Goal: Task Accomplishment & Management: Manage account settings

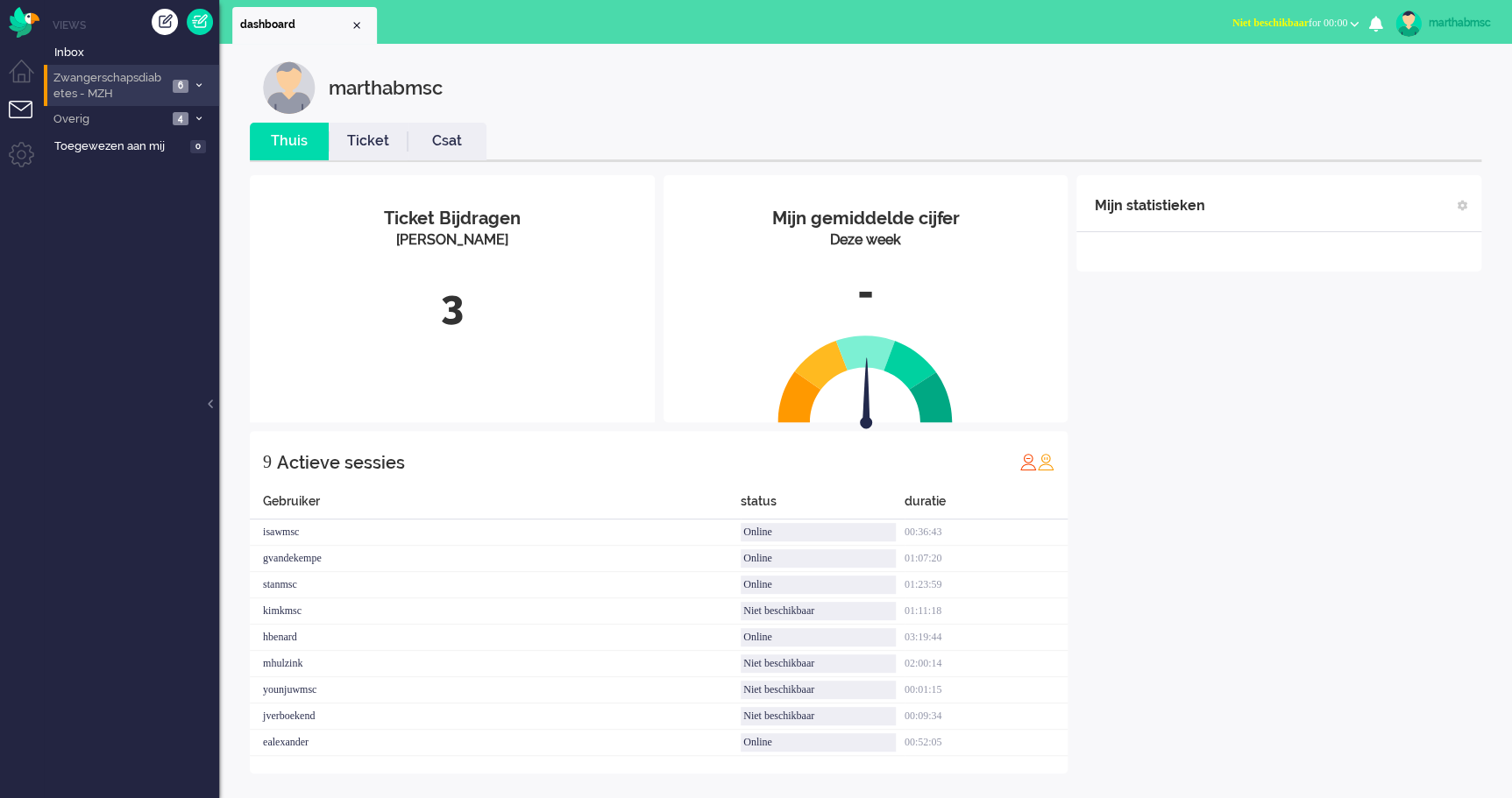
click at [123, 88] on span "Zwangerschapsdiabetes - MZH" at bounding box center [109, 86] width 117 height 32
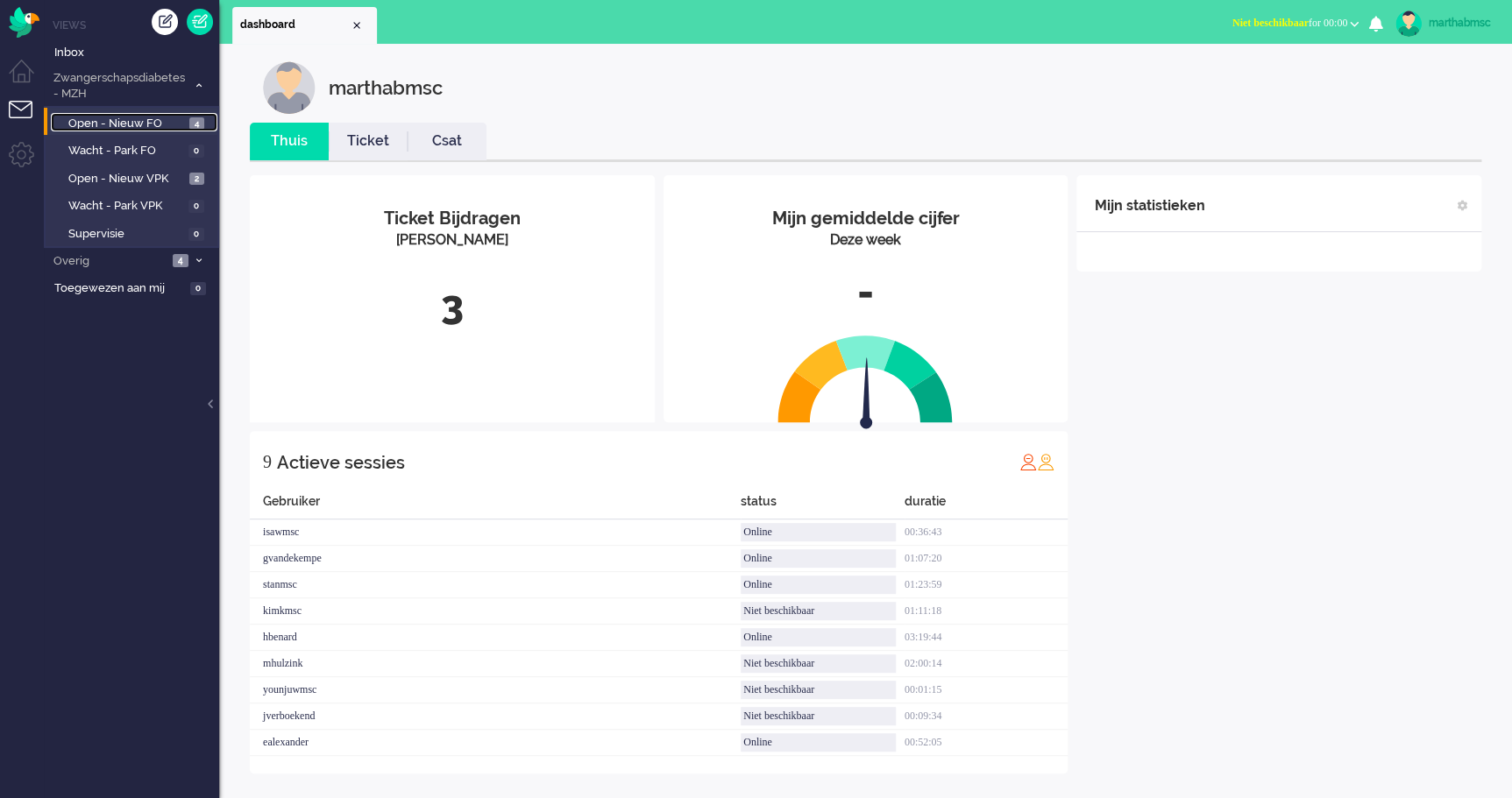
click at [123, 123] on span "Open - Nieuw FO" at bounding box center [126, 124] width 117 height 17
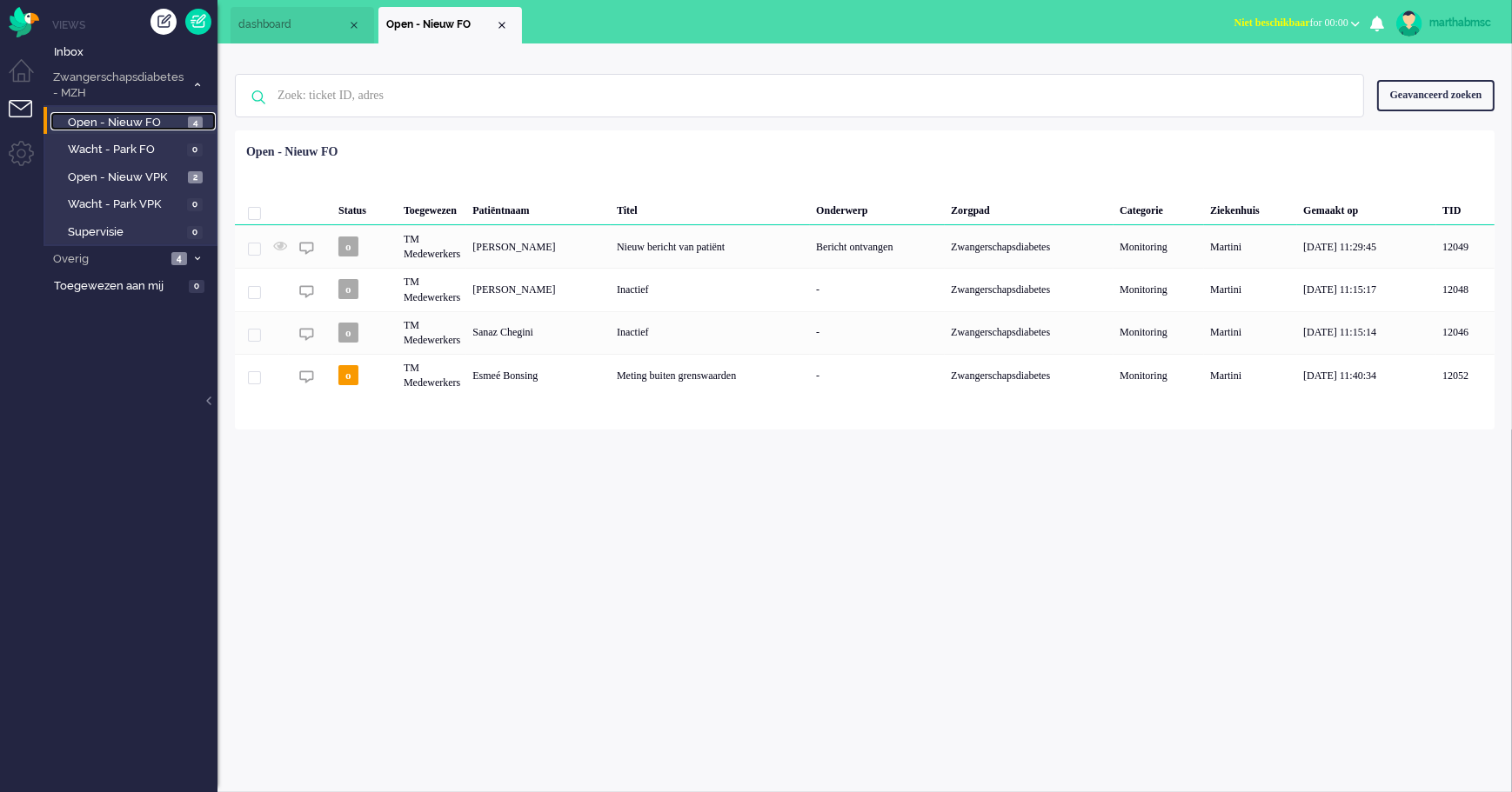
click at [135, 120] on span "Open - Nieuw FO" at bounding box center [125, 123] width 116 height 16
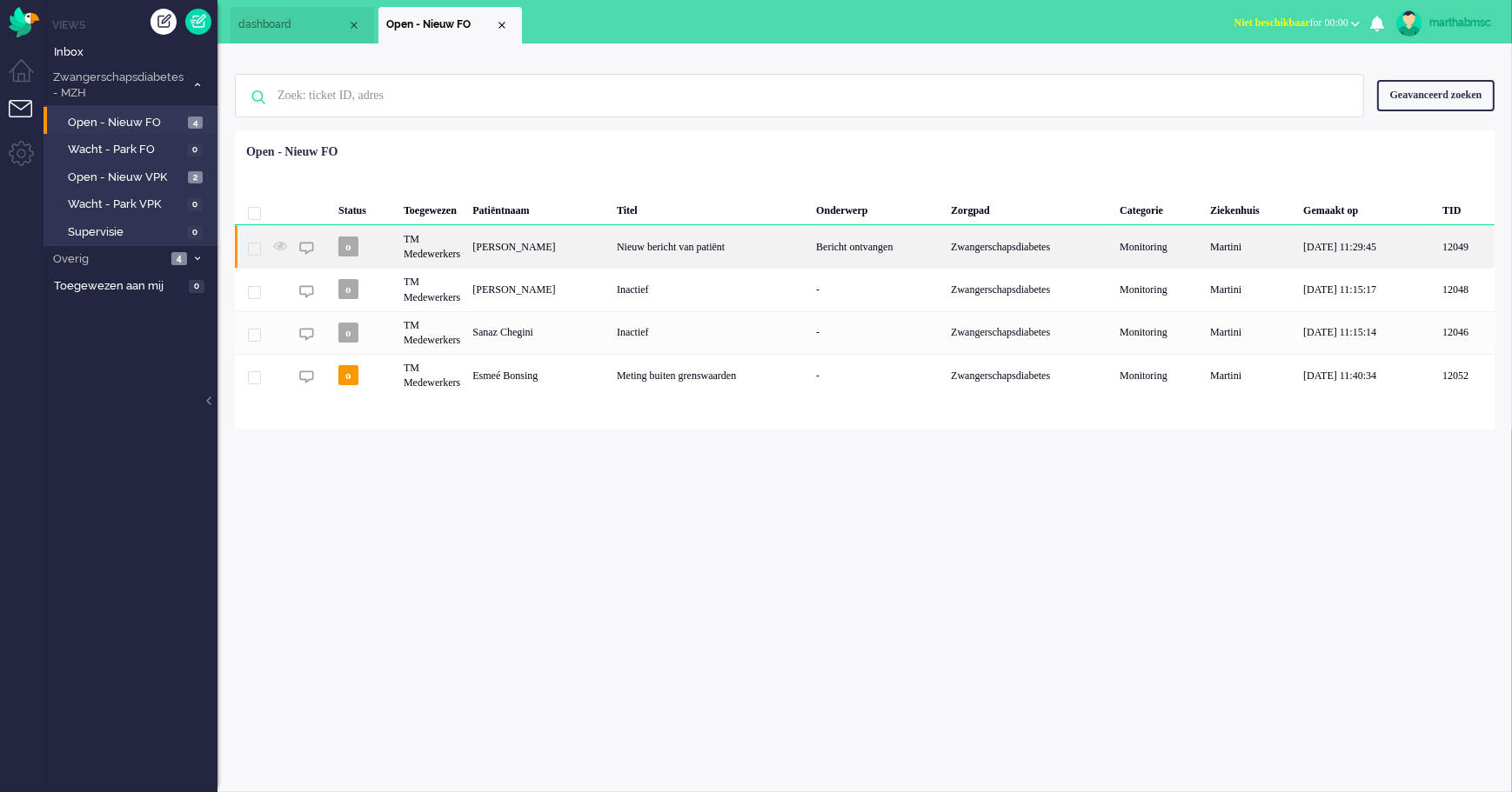
click at [488, 246] on div "[PERSON_NAME]" at bounding box center [539, 246] width 145 height 43
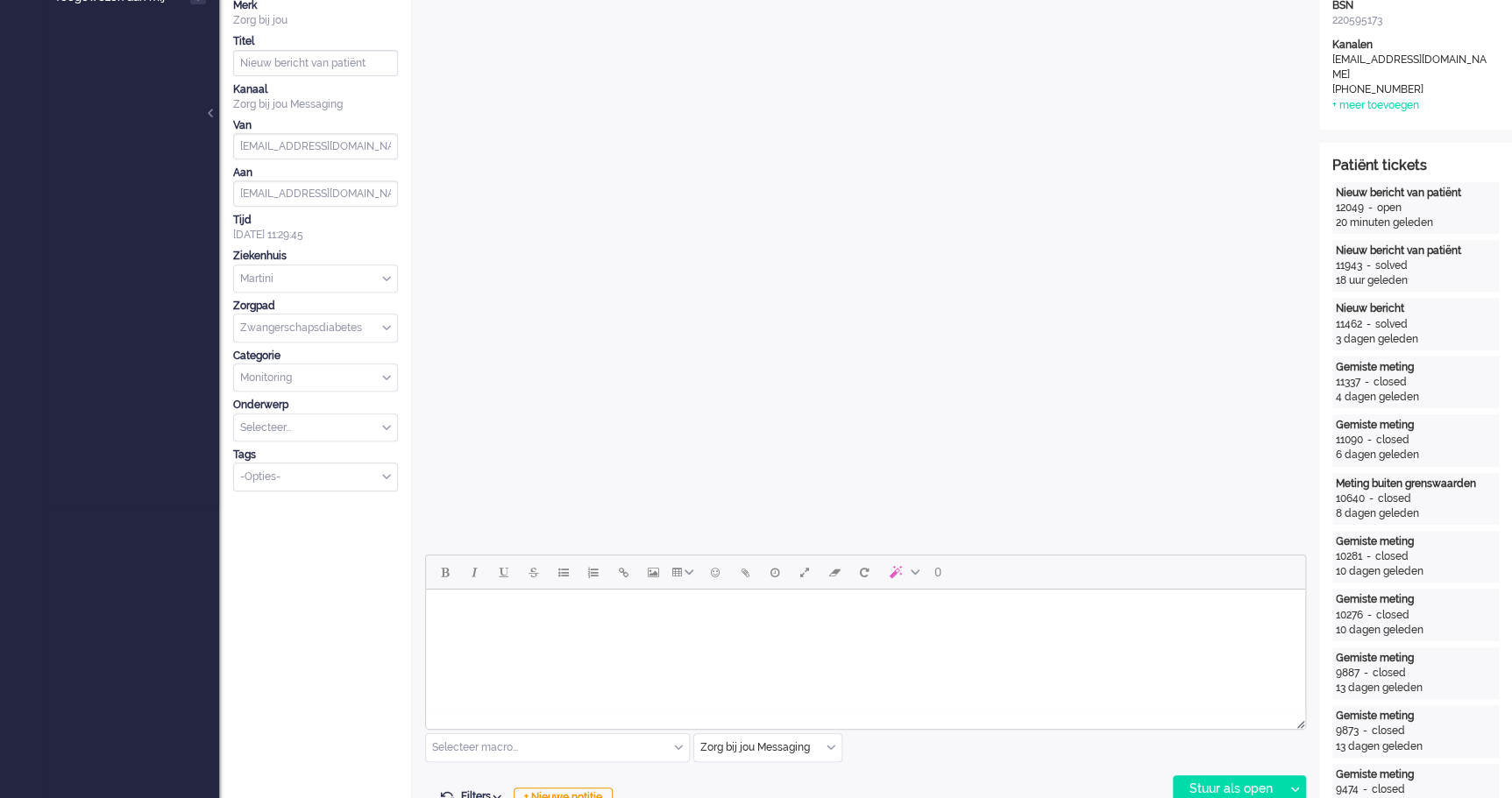
scroll to position [530, 0]
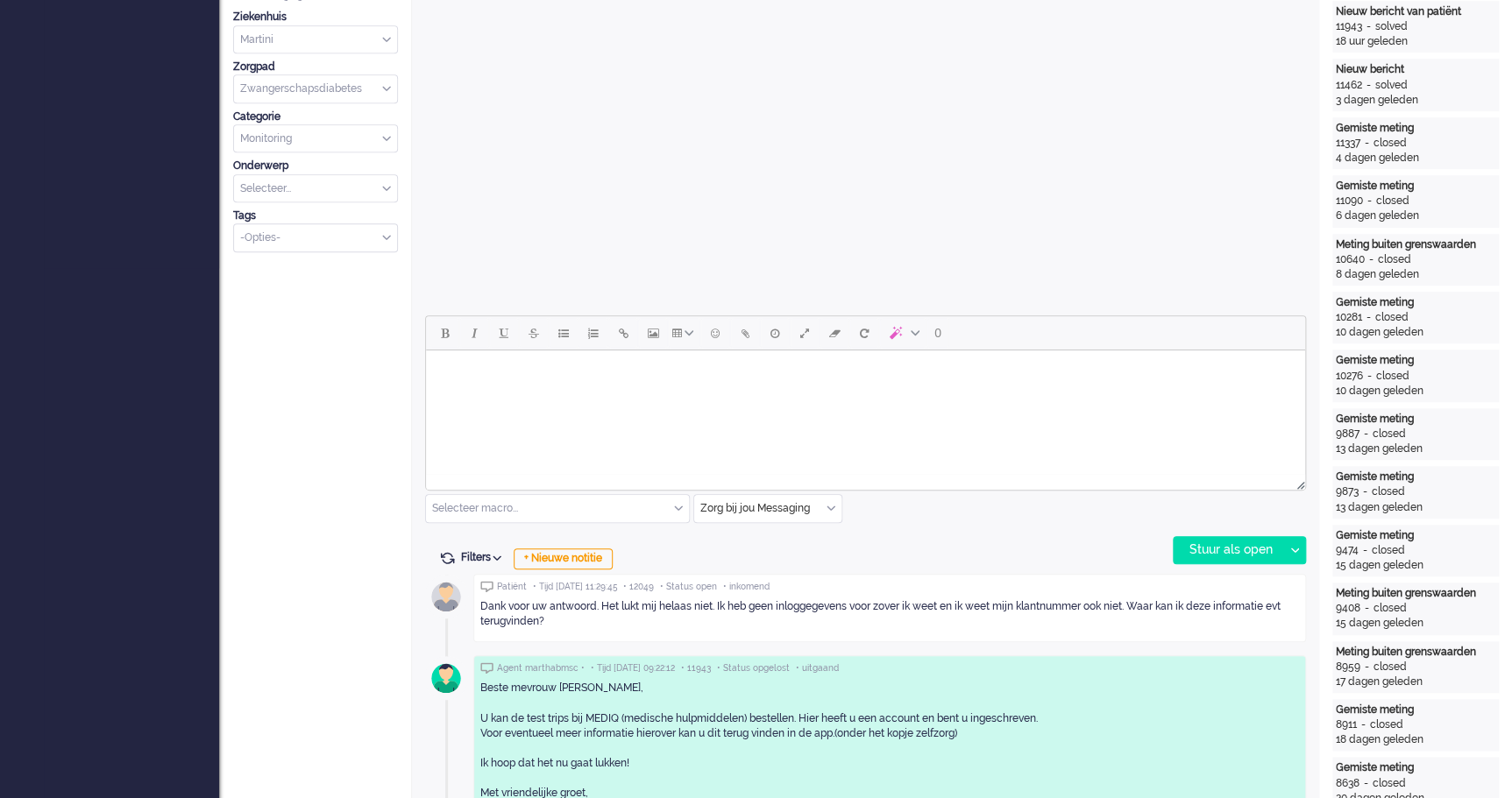
click at [591, 379] on body "Rich Text Area. Press ALT-0 for help." at bounding box center [865, 372] width 865 height 30
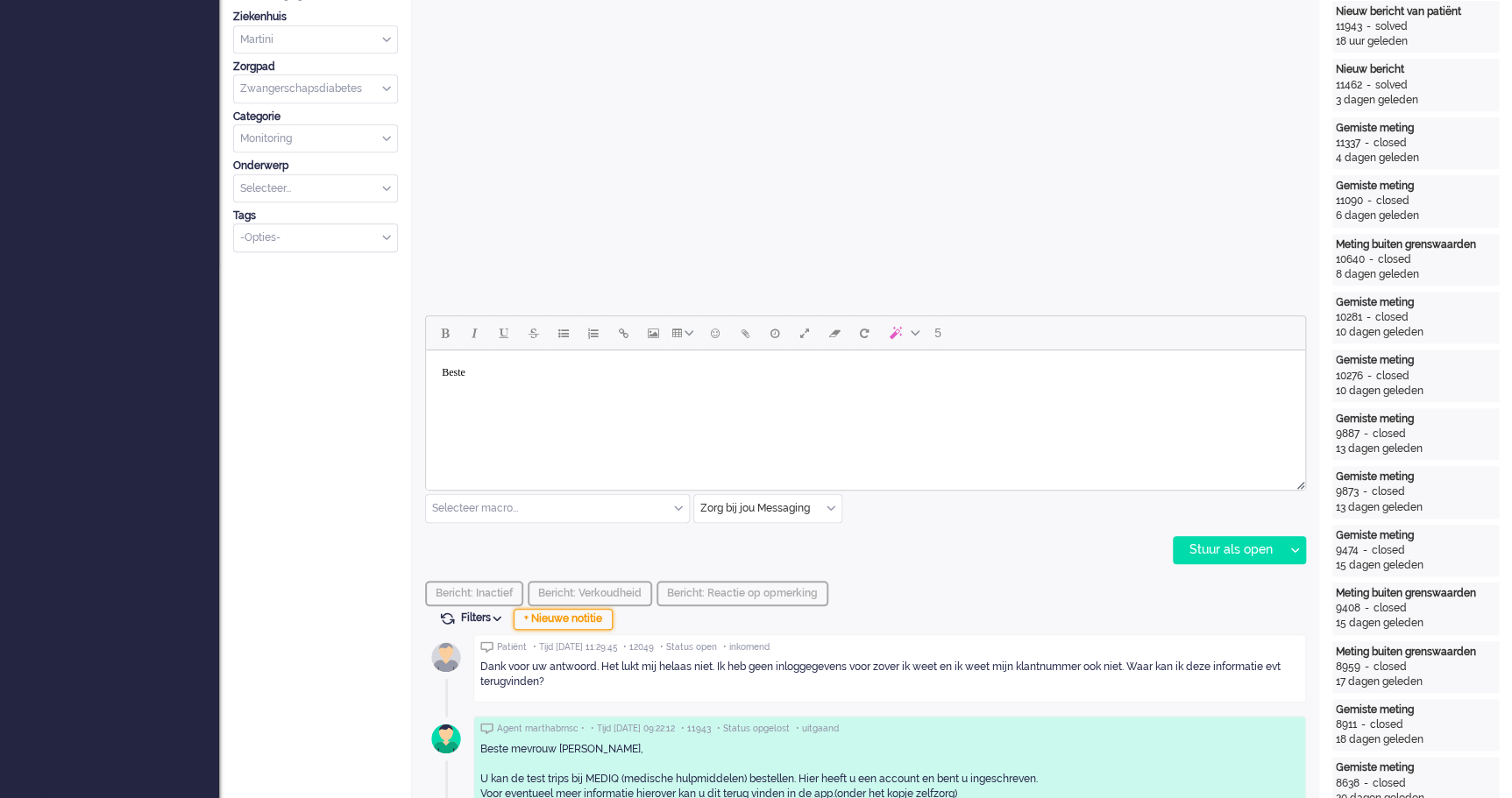
click at [582, 622] on div "+ Nieuwe notitie" at bounding box center [562, 619] width 99 height 21
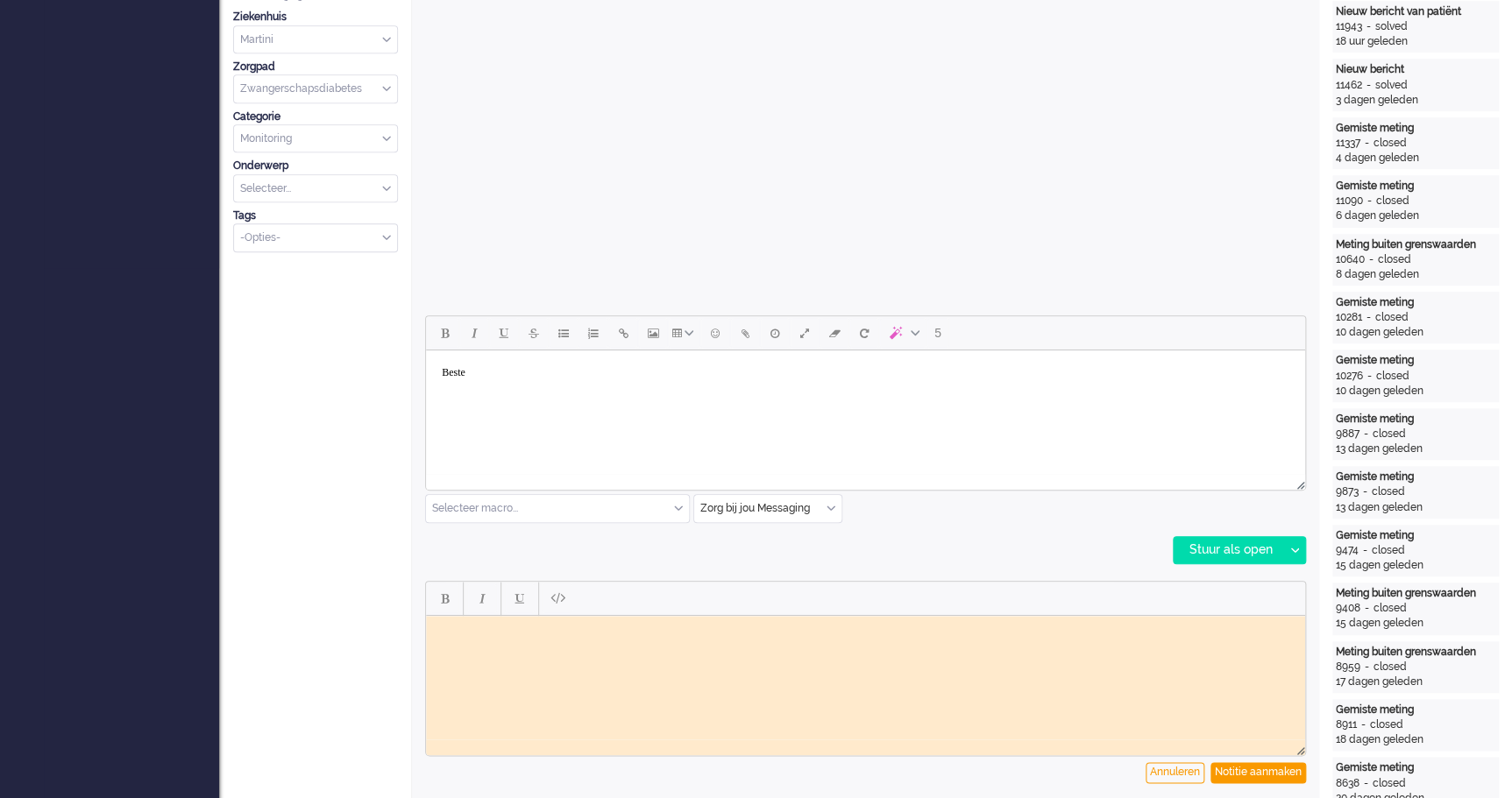
scroll to position [0, 0]
click at [1180, 770] on div "Annuleren" at bounding box center [1175, 772] width 59 height 21
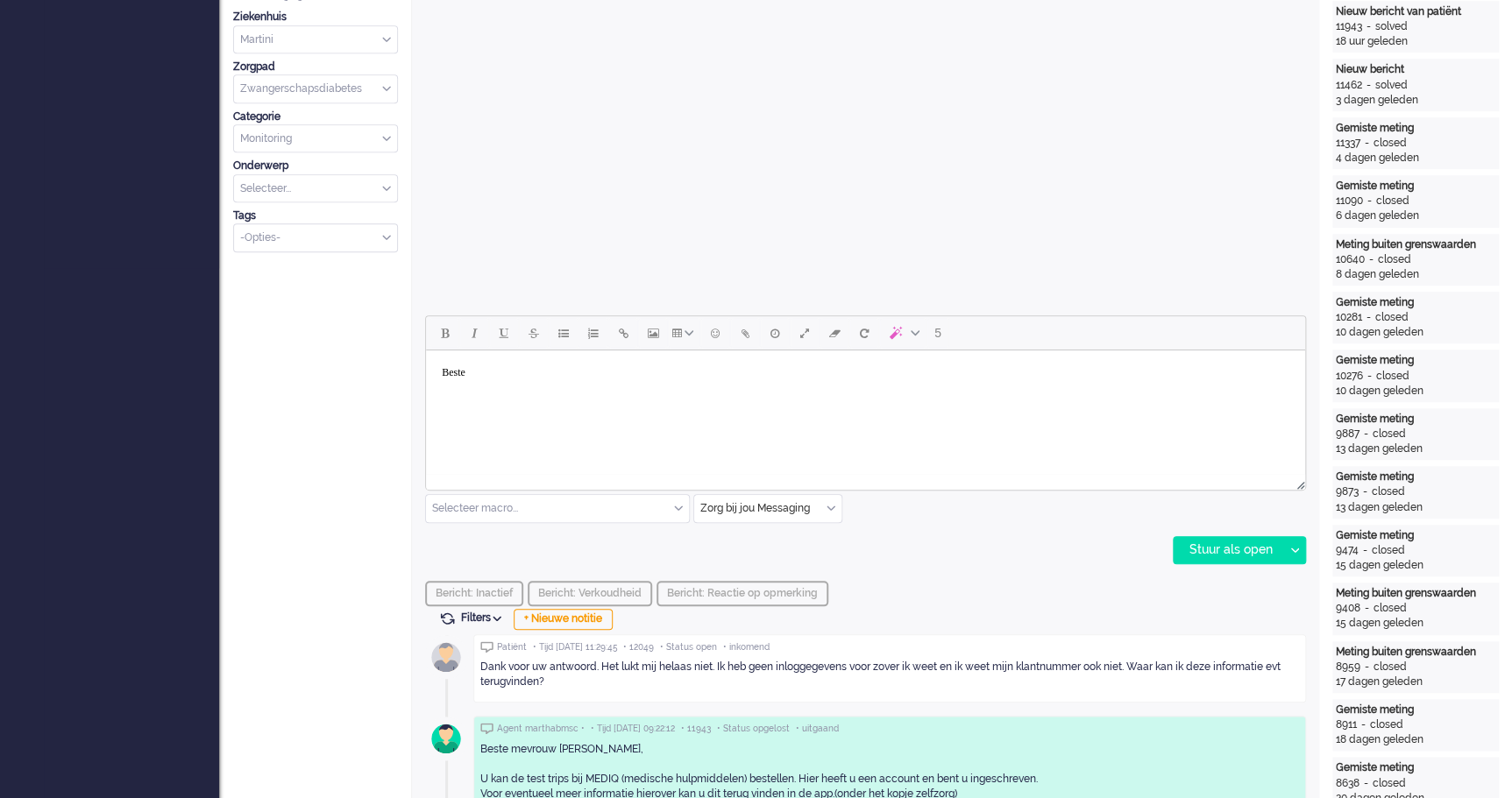
click at [511, 376] on body "Beste" at bounding box center [865, 372] width 865 height 30
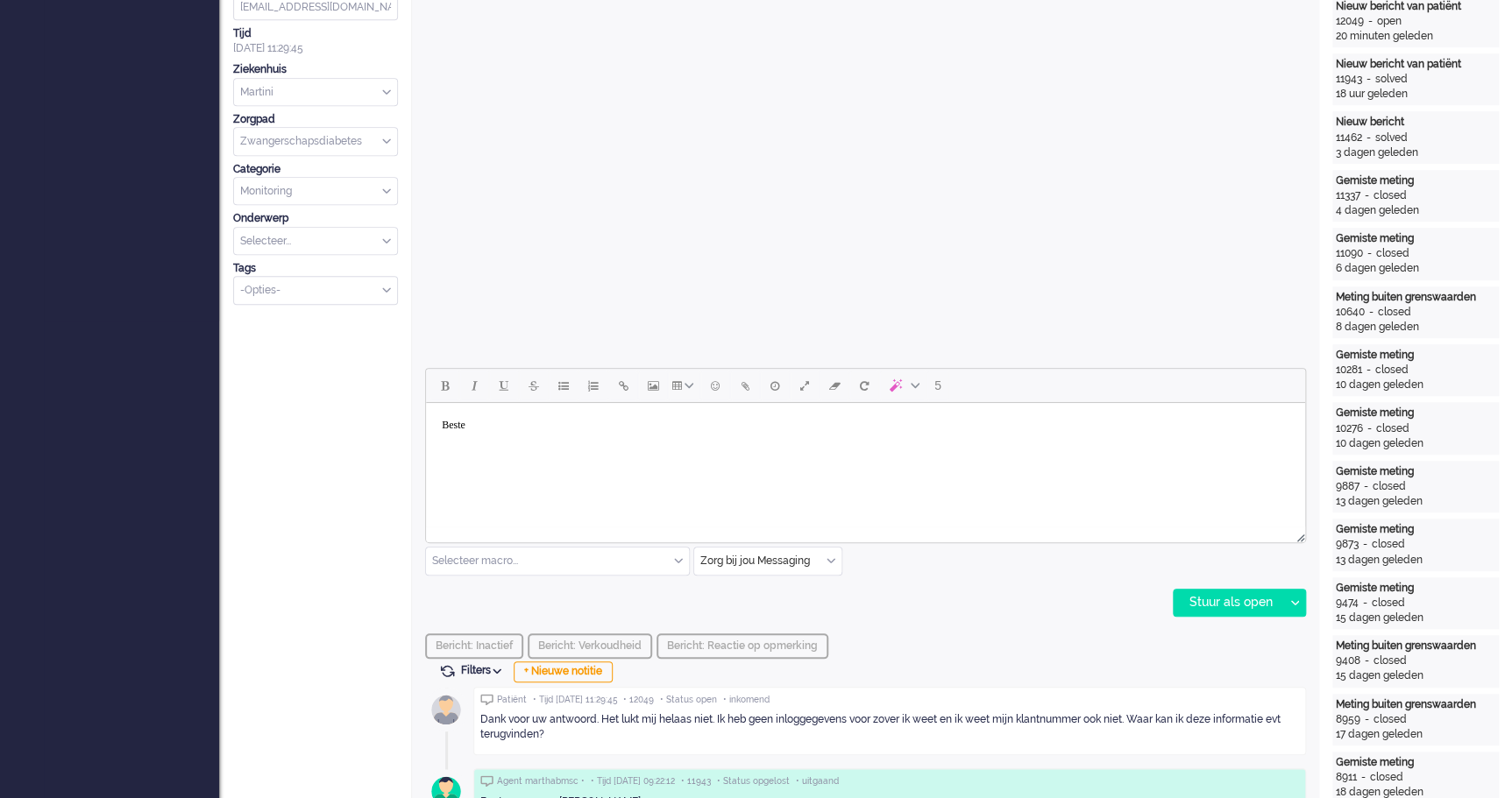
scroll to position [717, 0]
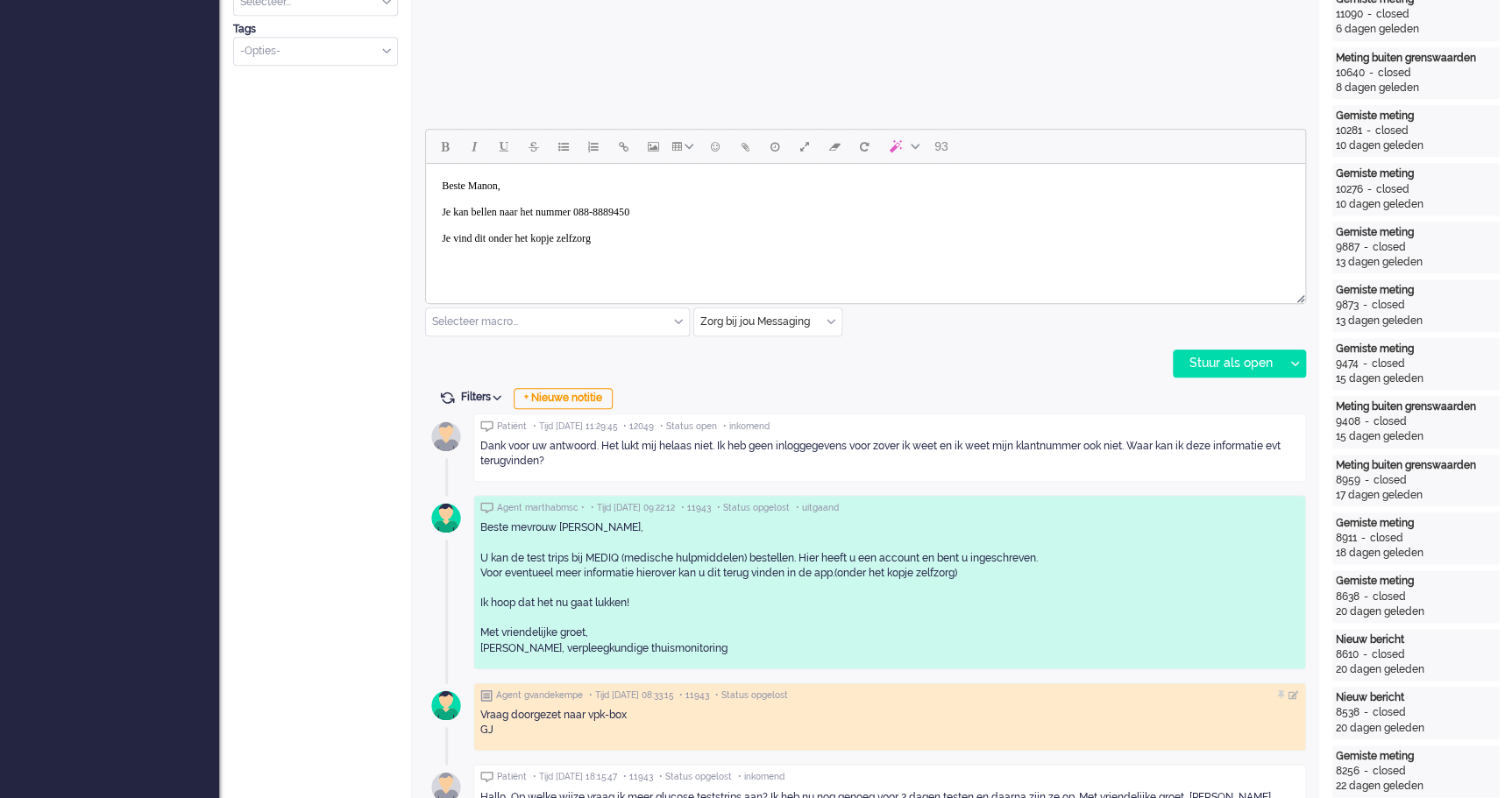
click at [590, 237] on body "Beste Manon, Je kan bellen naar het nummer 088-8889450 Je vind dit onder het ko…" at bounding box center [865, 212] width 865 height 83
click at [586, 239] on body "Beste Manon, Je kan bellen naar het nummer 088-8889450 Je vind dit onder het ko…" at bounding box center [865, 212] width 865 height 83
click at [632, 237] on body "Beste Manon, Je kan bellen naar het nummer 088-8889450 Je vind dit onder het ko…" at bounding box center [865, 212] width 865 height 83
click at [815, 242] on body "Beste Manon, Je kan bellen naar het nummer 088-8889450 Je vind dit onder het ko…" at bounding box center [865, 212] width 865 height 83
click at [709, 206] on body "Beste Manon, Je kan bellen naar het nummer 088-8889450 Je vind dit onder het ko…" at bounding box center [865, 225] width 865 height 110
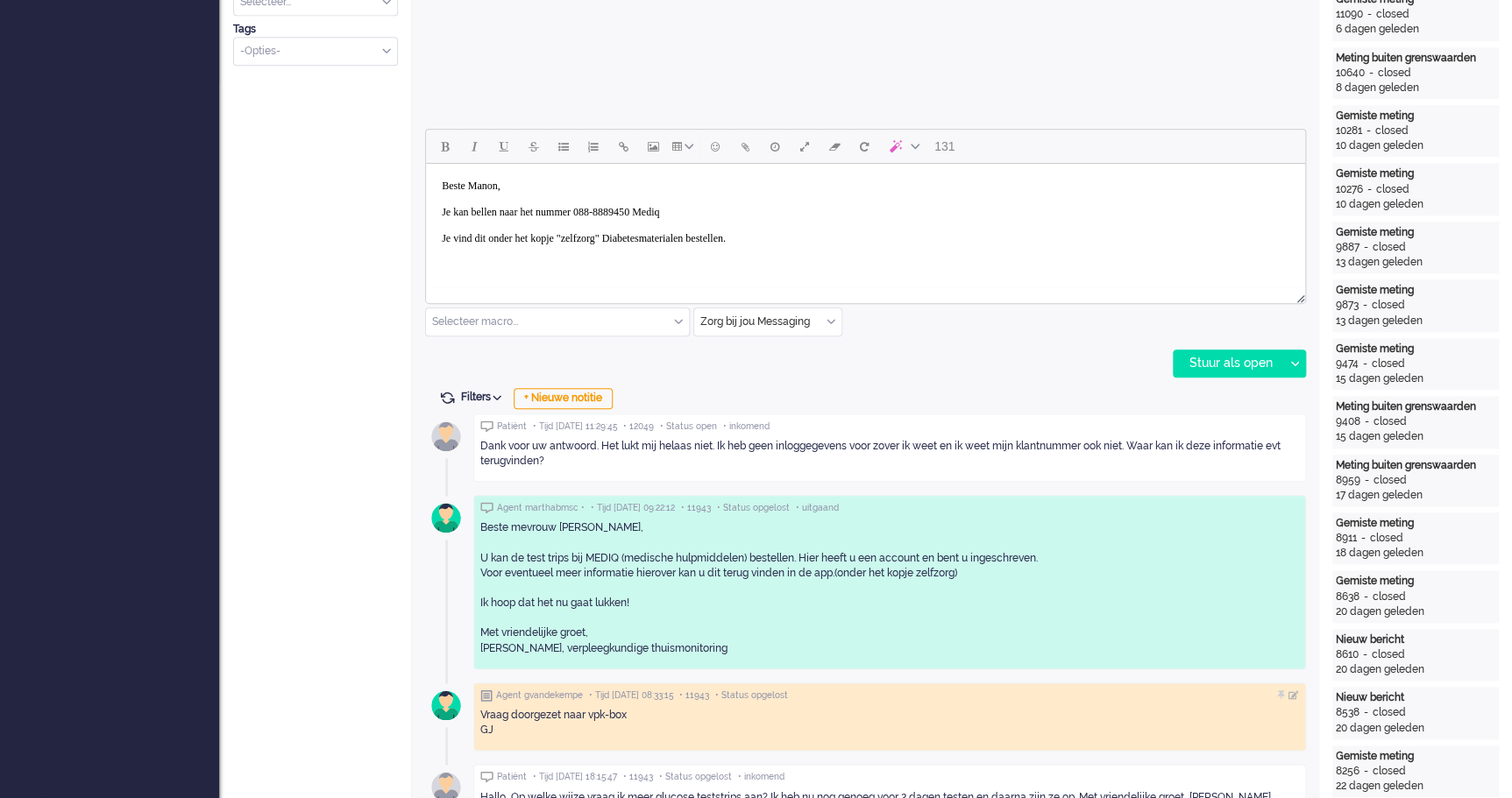
click at [688, 212] on body "Beste Manon, Je kan bellen naar het nummer 088-8889450 Mediq Je vind dit onder …" at bounding box center [865, 225] width 865 height 110
click at [808, 239] on body "Beste Manon, Je kan bellen naar het nummer 088-8889450 van Mediq Je vind dit on…" at bounding box center [865, 225] width 865 height 110
click at [1290, 361] on icon at bounding box center [1295, 364] width 9 height 6
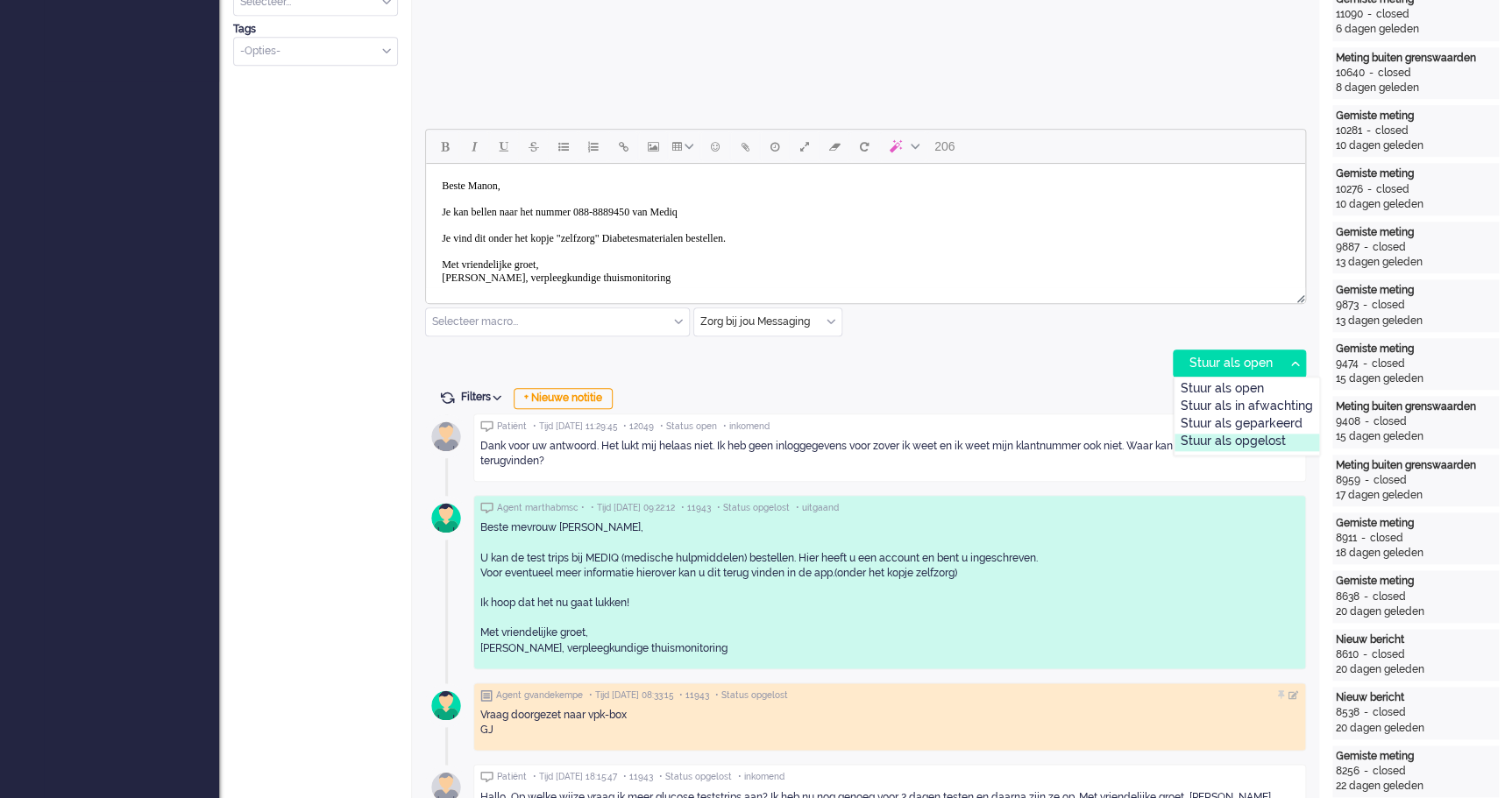
click at [1266, 440] on div "Stuur als opgelost" at bounding box center [1247, 442] width 145 height 18
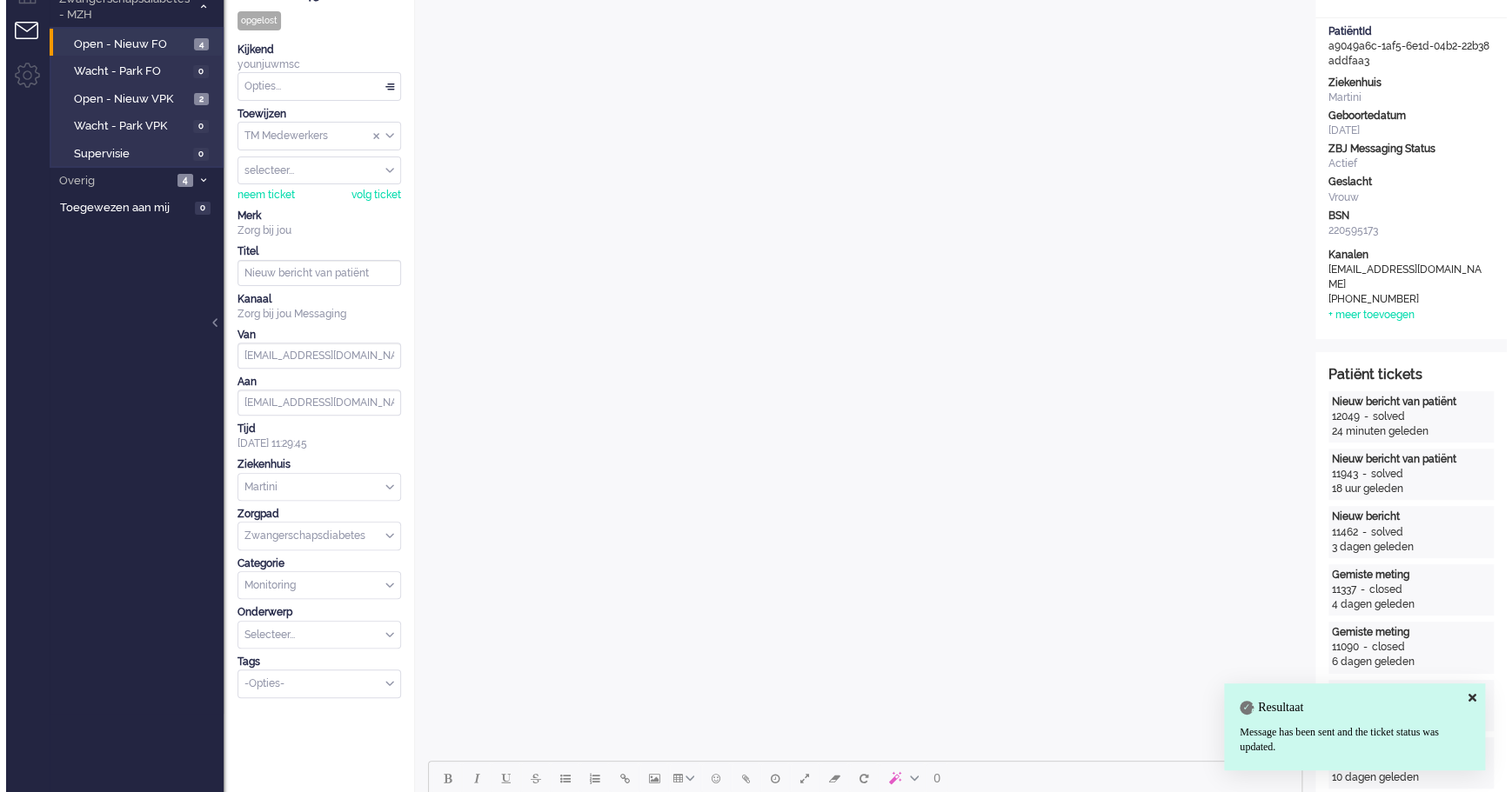
scroll to position [0, 0]
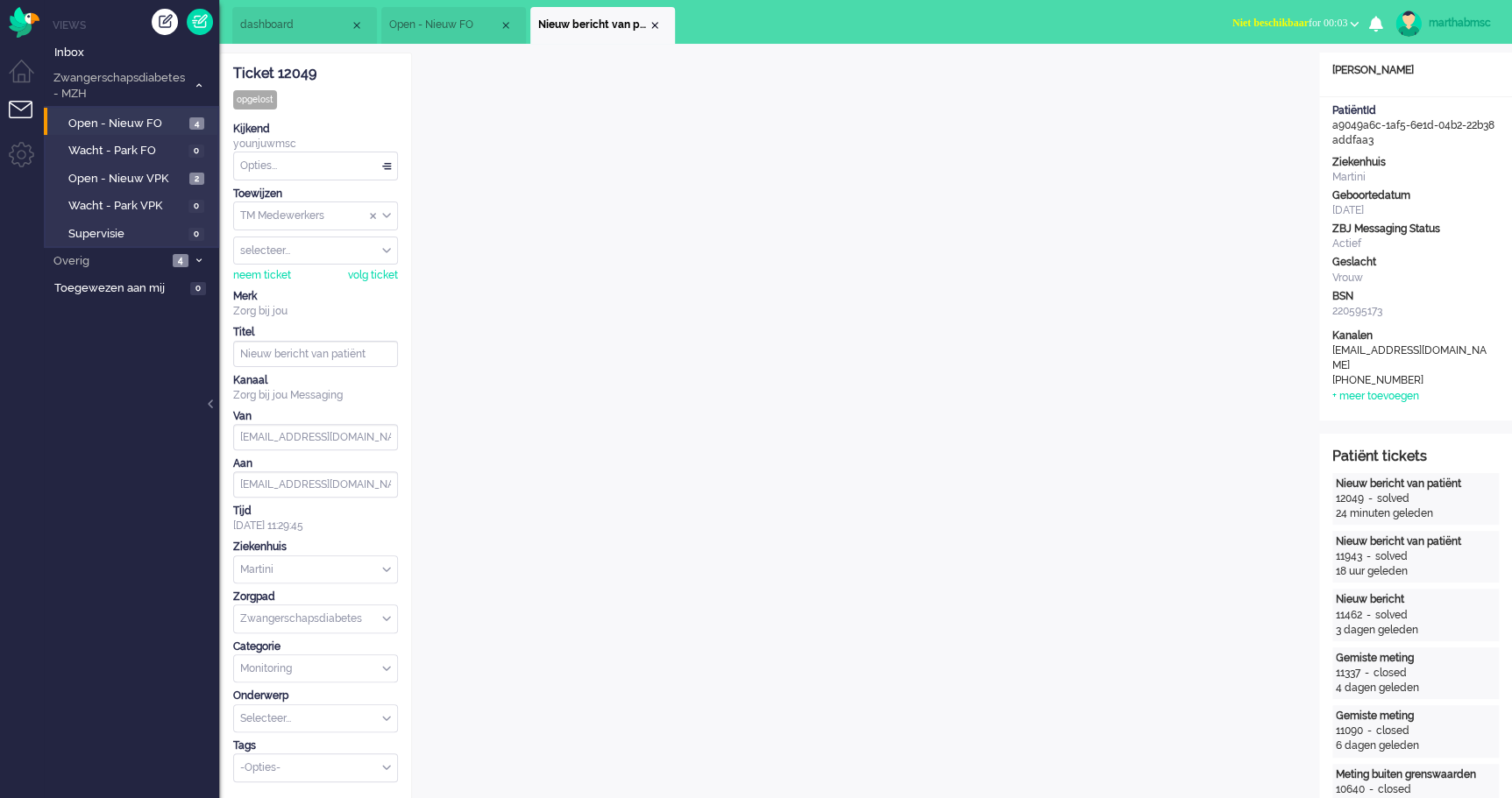
click at [384, 162] on div "Opties..." at bounding box center [315, 165] width 163 height 27
click at [296, 285] on li "Opgelost" at bounding box center [315, 291] width 163 height 26
click at [122, 120] on span "Open - Nieuw FO" at bounding box center [126, 124] width 117 height 17
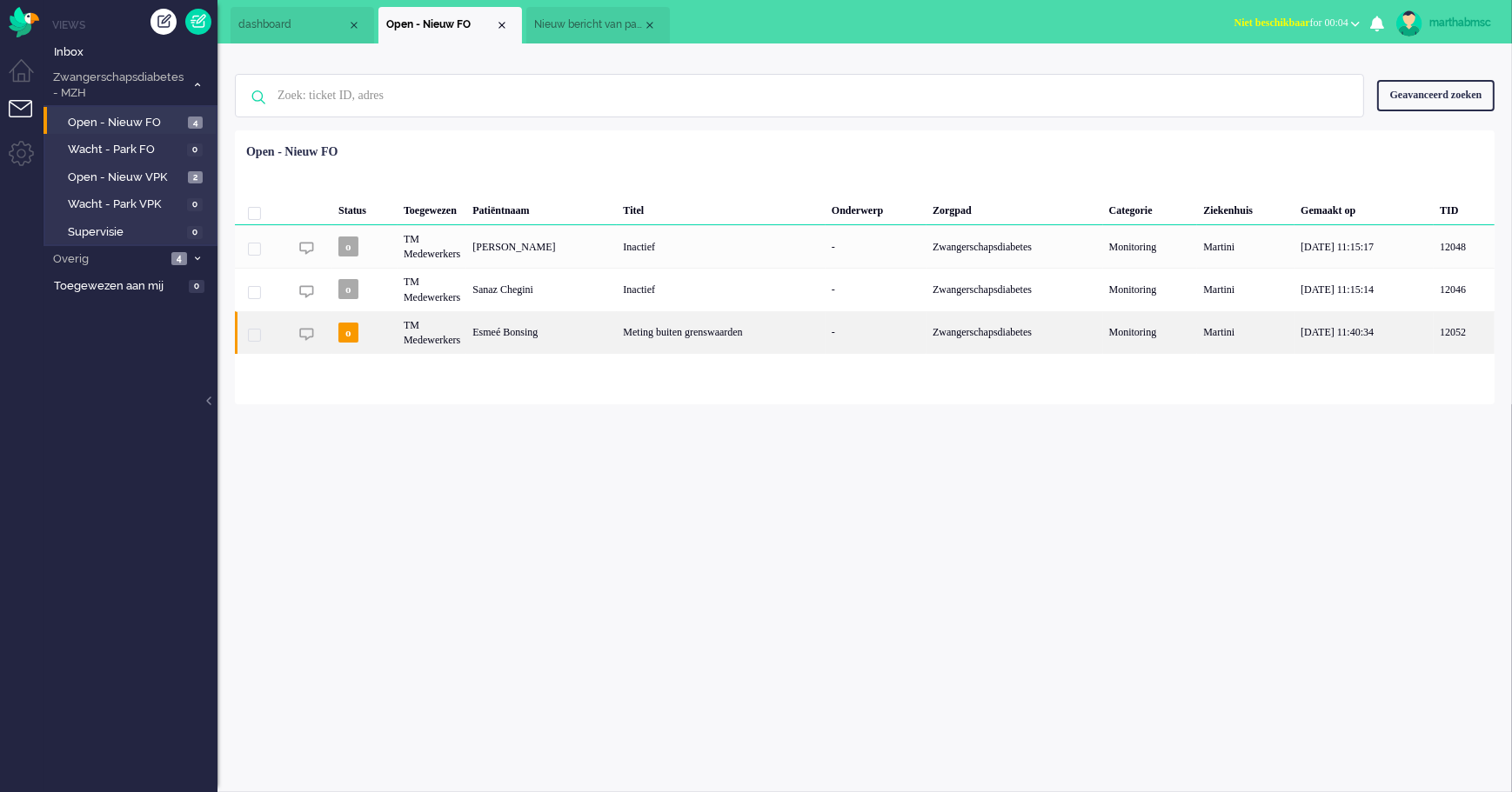
click at [466, 331] on div "TM Medewerkers" at bounding box center [432, 333] width 69 height 43
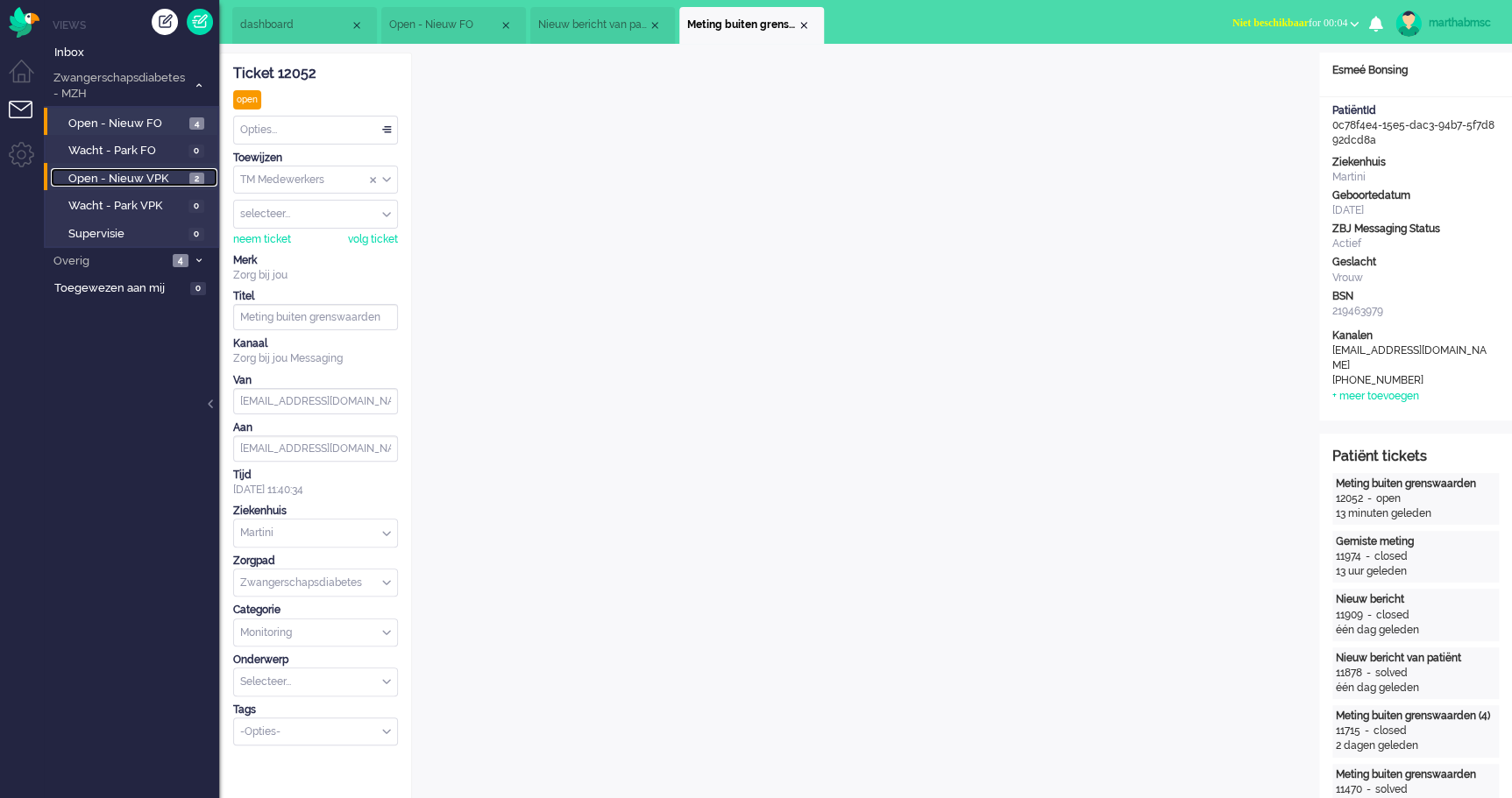
click at [126, 178] on span "Open - Nieuw VPK" at bounding box center [126, 179] width 117 height 17
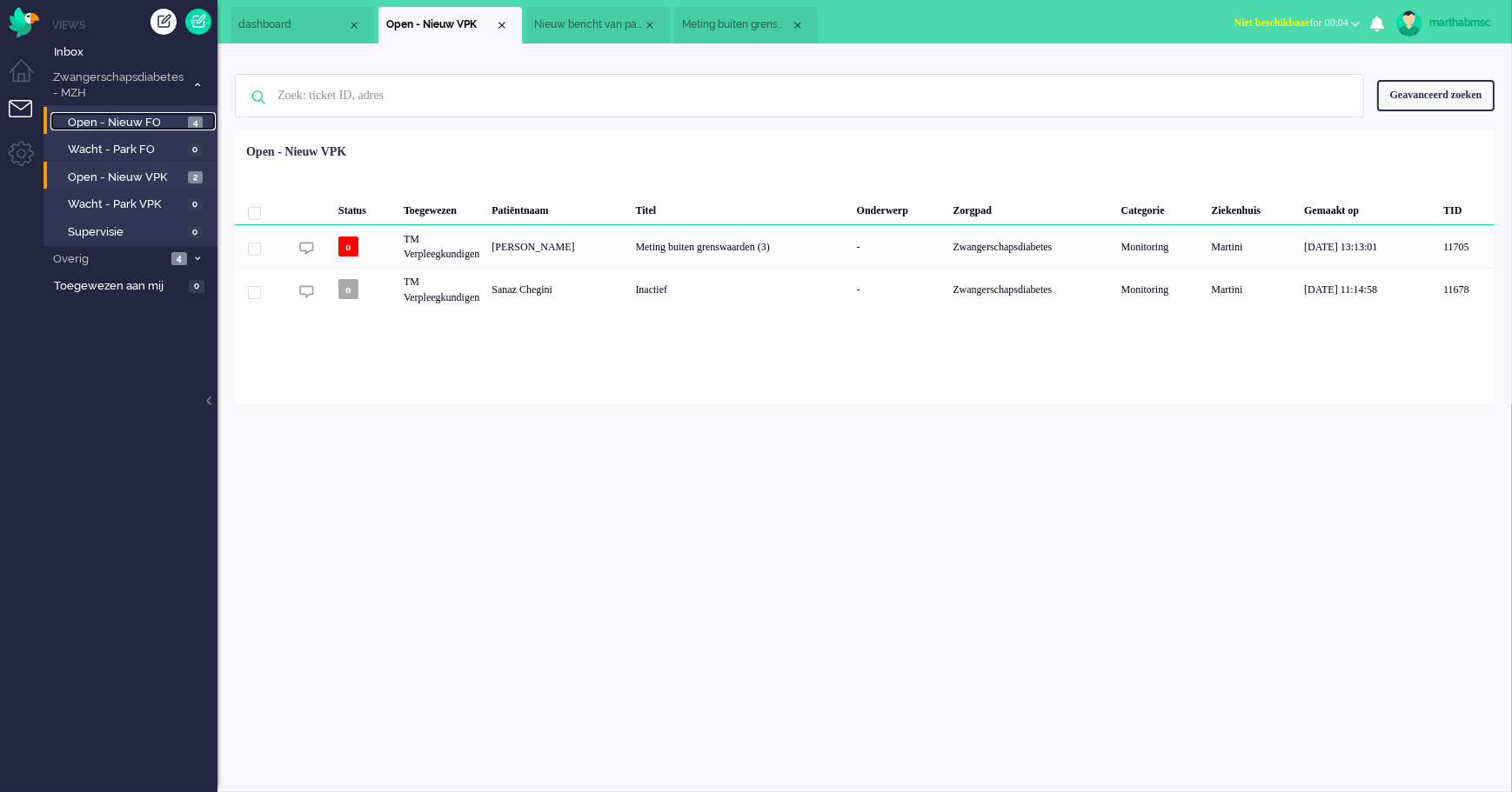
click at [130, 120] on span "Open - Nieuw FO" at bounding box center [125, 123] width 116 height 16
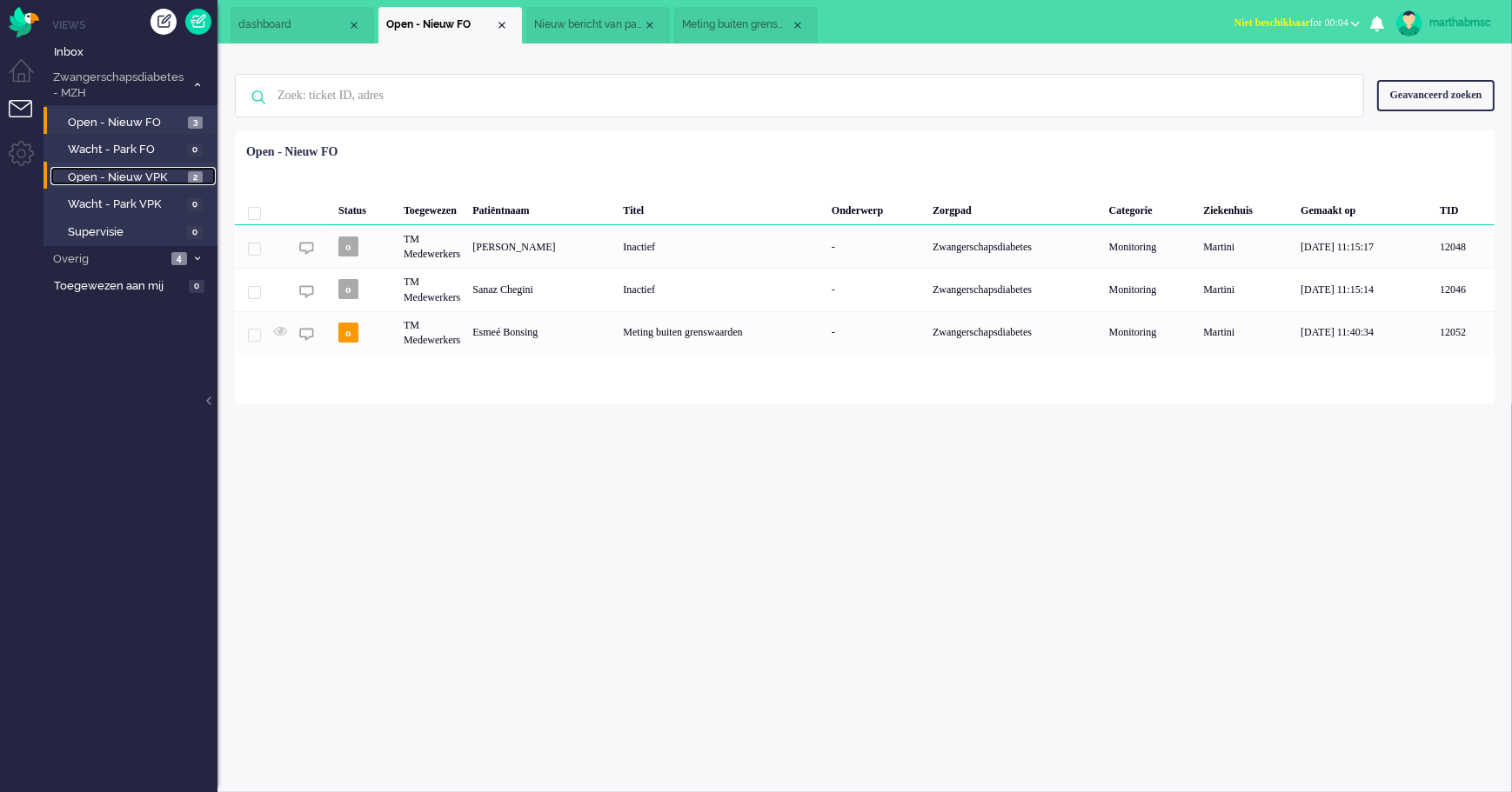
click at [122, 177] on span "Open - Nieuw VPK" at bounding box center [125, 177] width 116 height 16
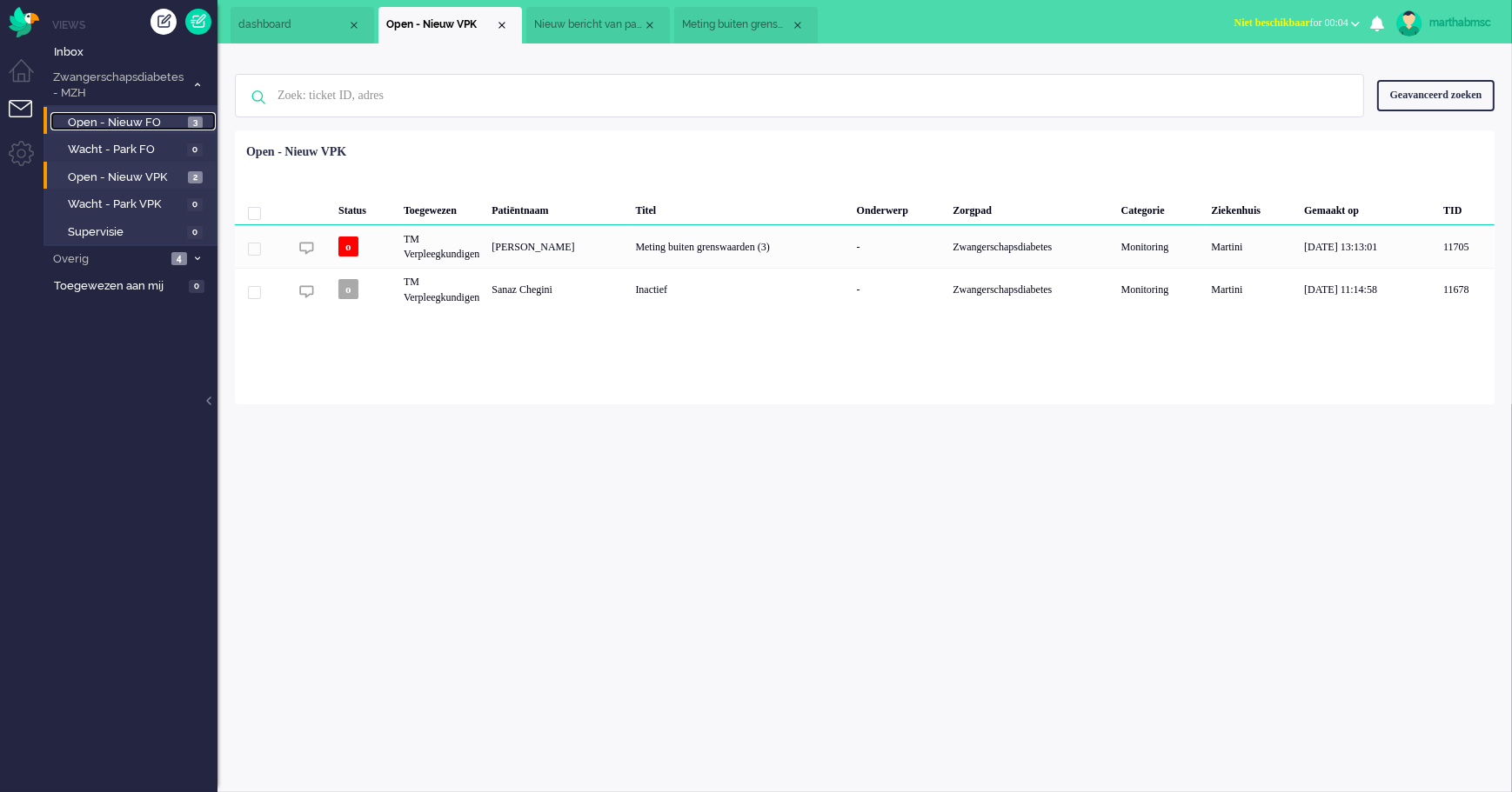
click at [131, 115] on span "Open - Nieuw FO" at bounding box center [125, 123] width 116 height 16
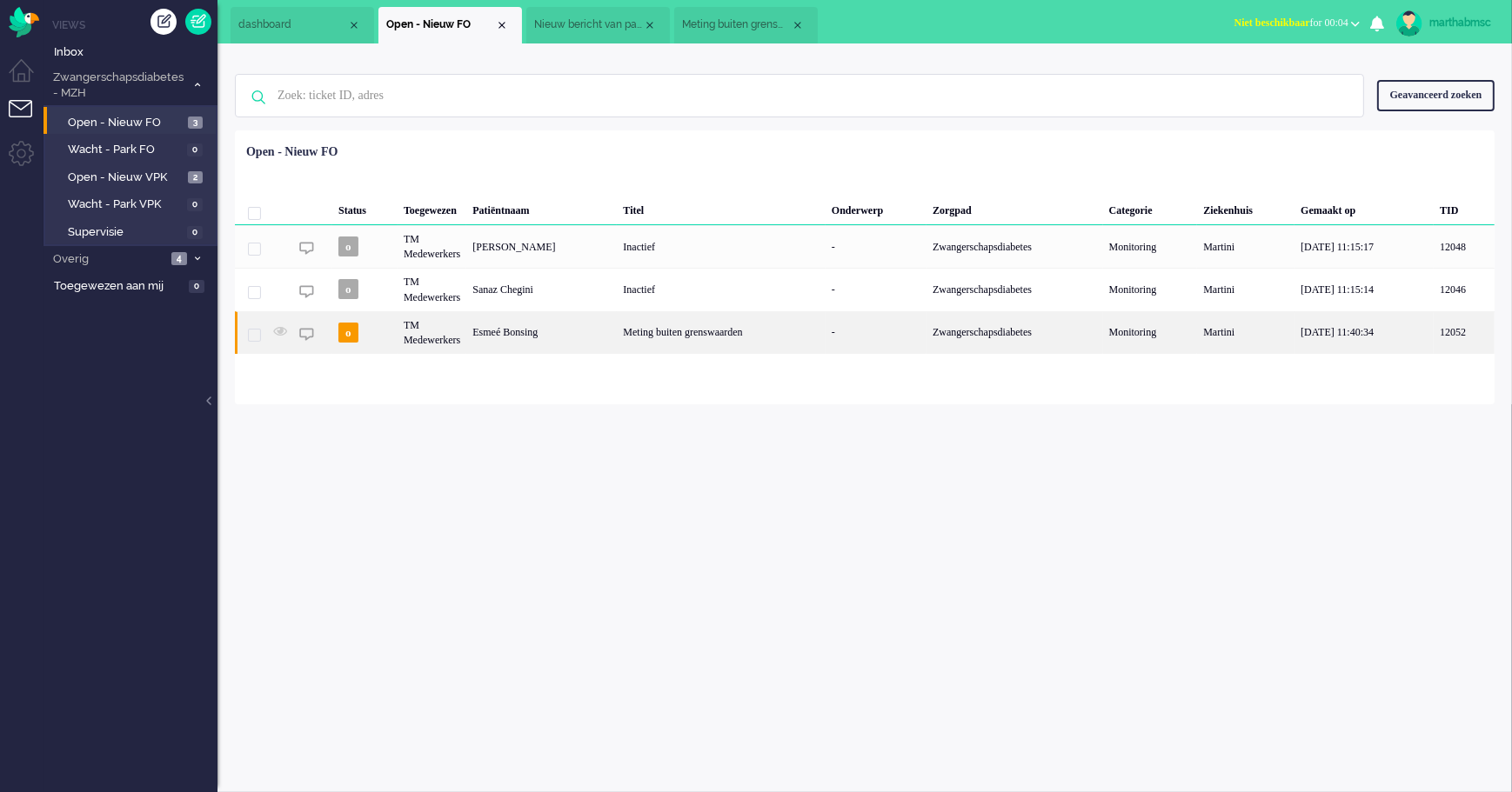
click at [542, 332] on div "Esmeé Bonsing" at bounding box center [542, 333] width 151 height 43
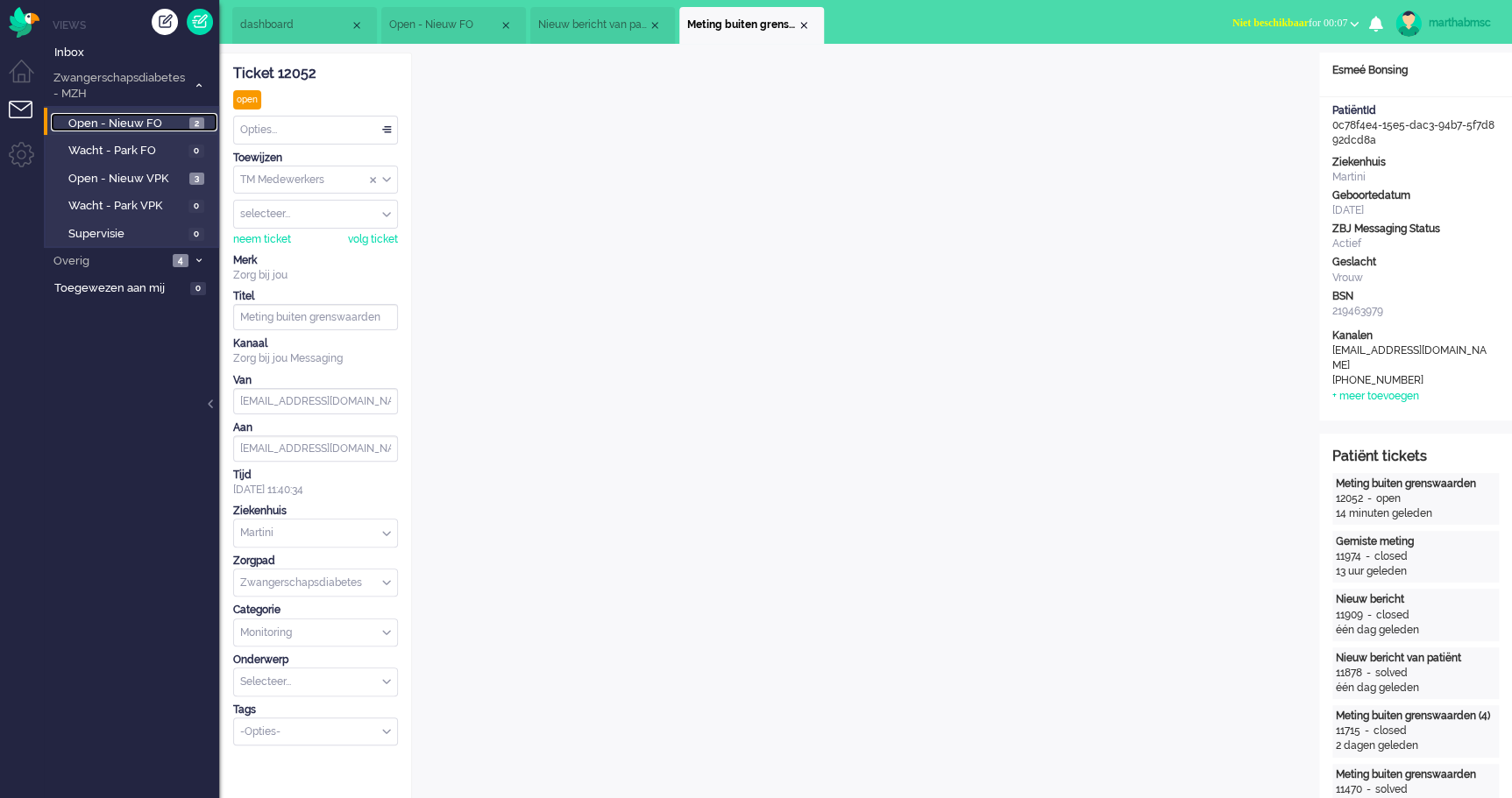
click at [137, 119] on span "Open - Nieuw FO" at bounding box center [126, 124] width 117 height 17
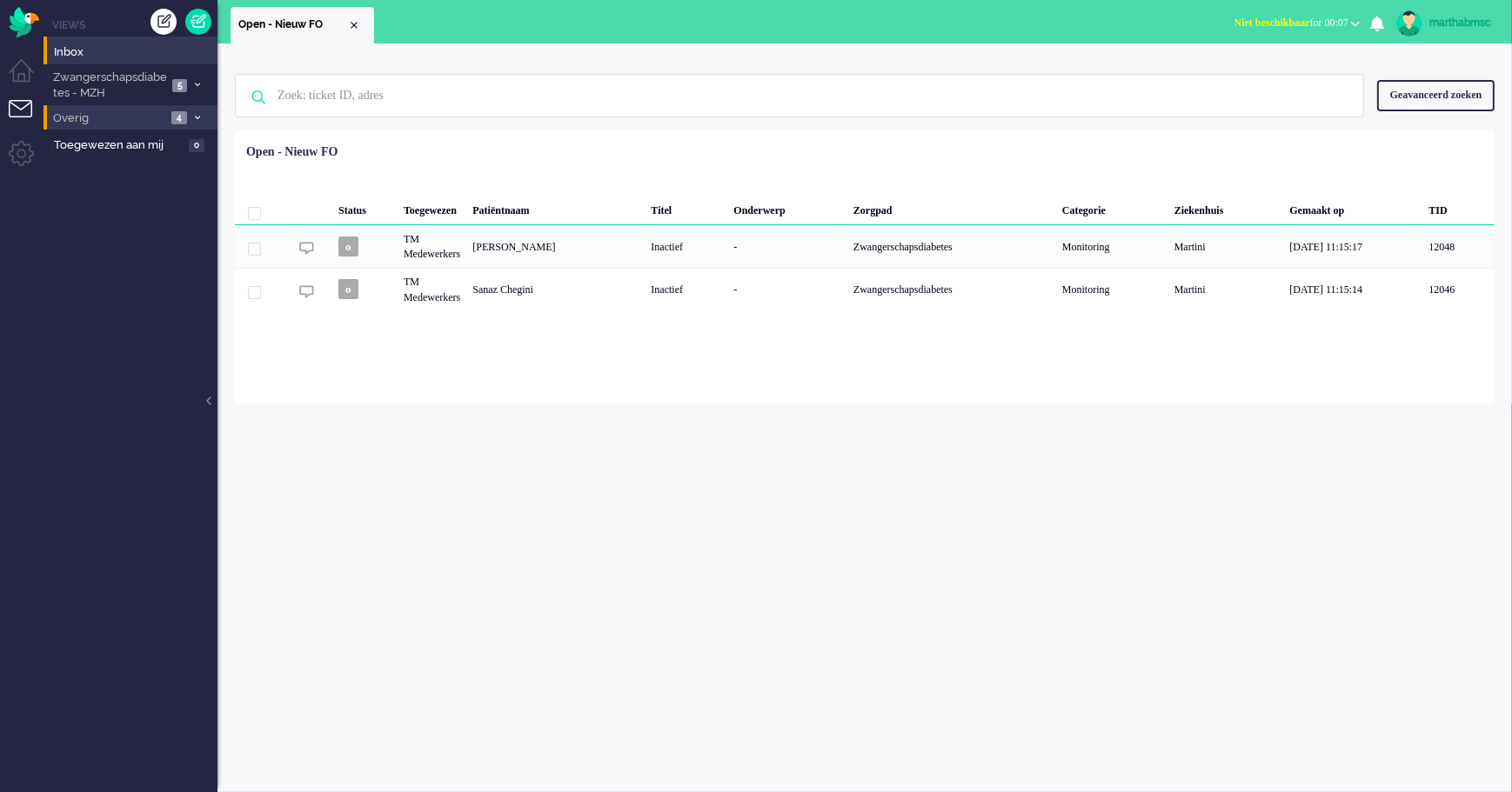
click at [103, 119] on span "Overig" at bounding box center [108, 119] width 116 height 16
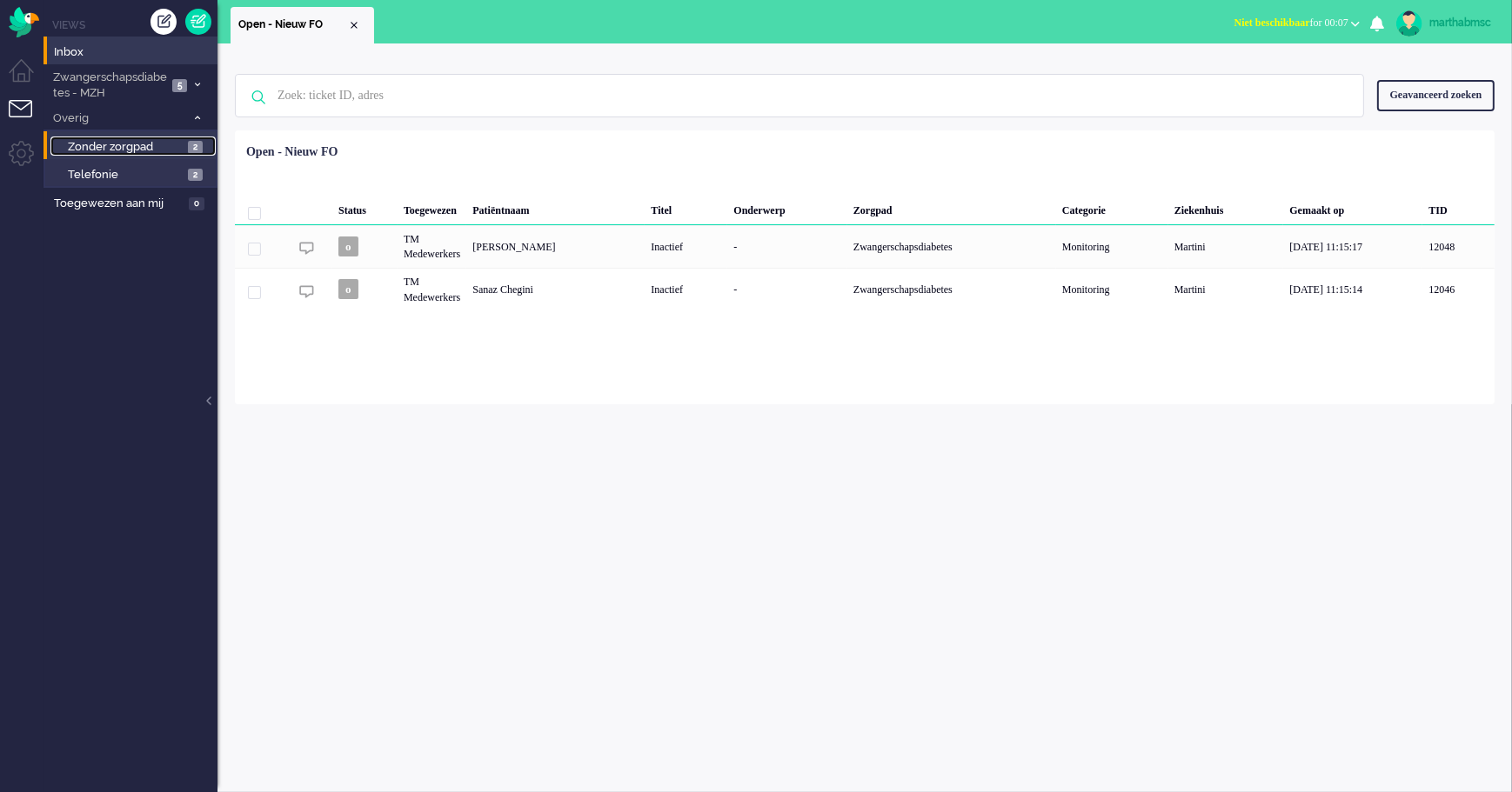
click at [132, 147] on span "Zonder zorgpad" at bounding box center [125, 147] width 116 height 16
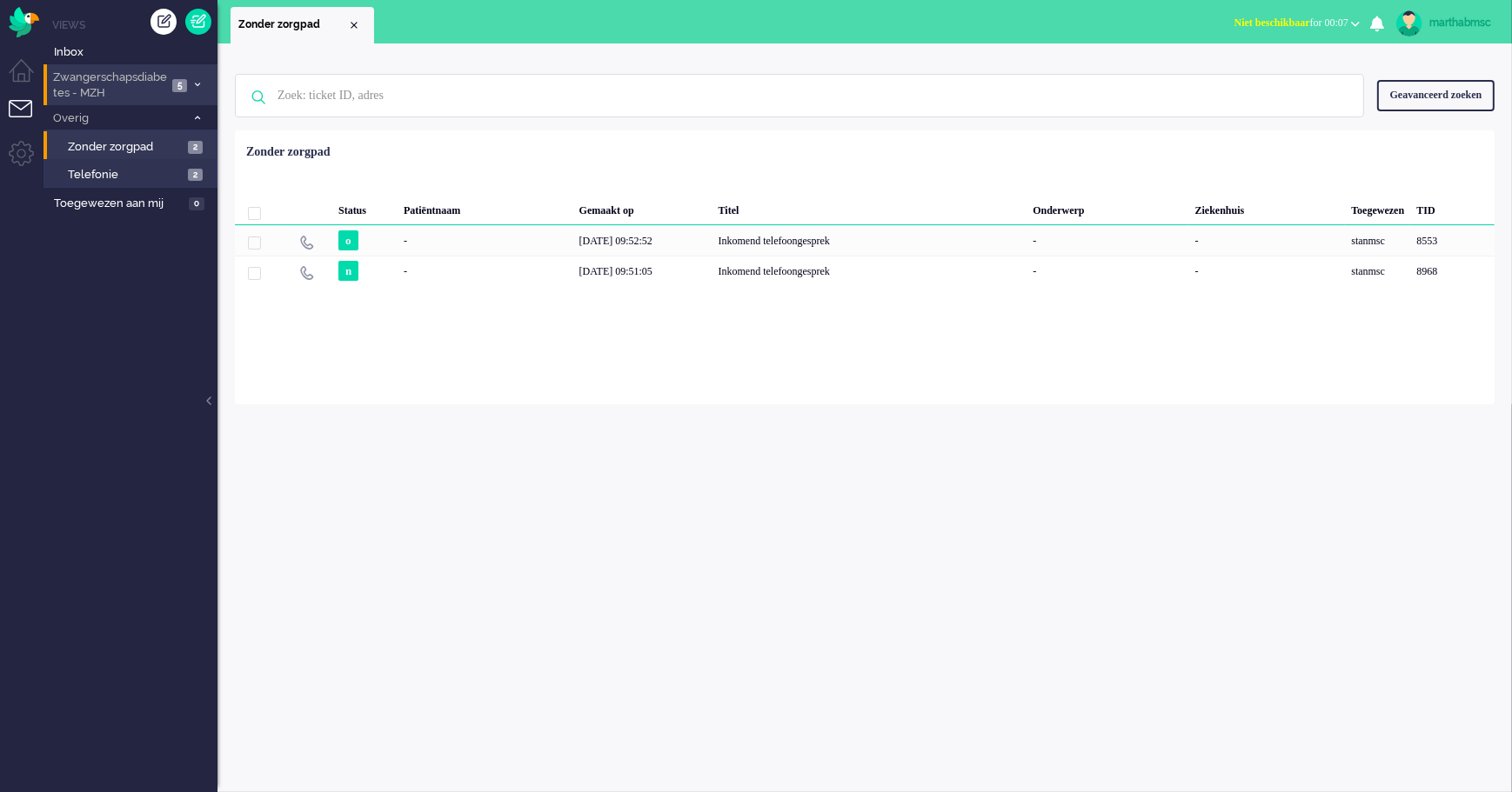
click at [131, 84] on span "Zwangerschapsdiabetes - MZH" at bounding box center [108, 85] width 116 height 32
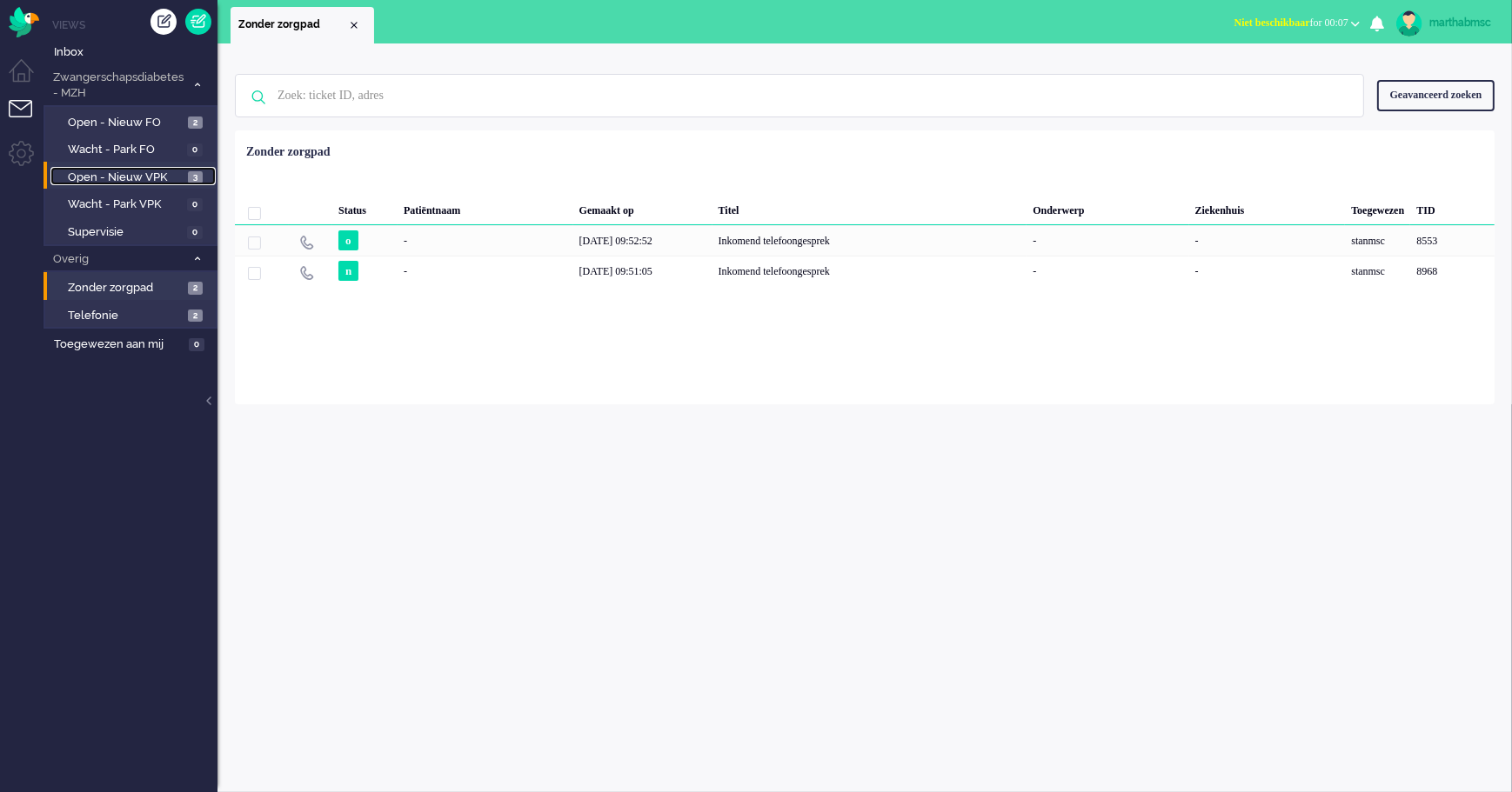
click at [131, 174] on span "Open - Nieuw VPK" at bounding box center [125, 177] width 116 height 16
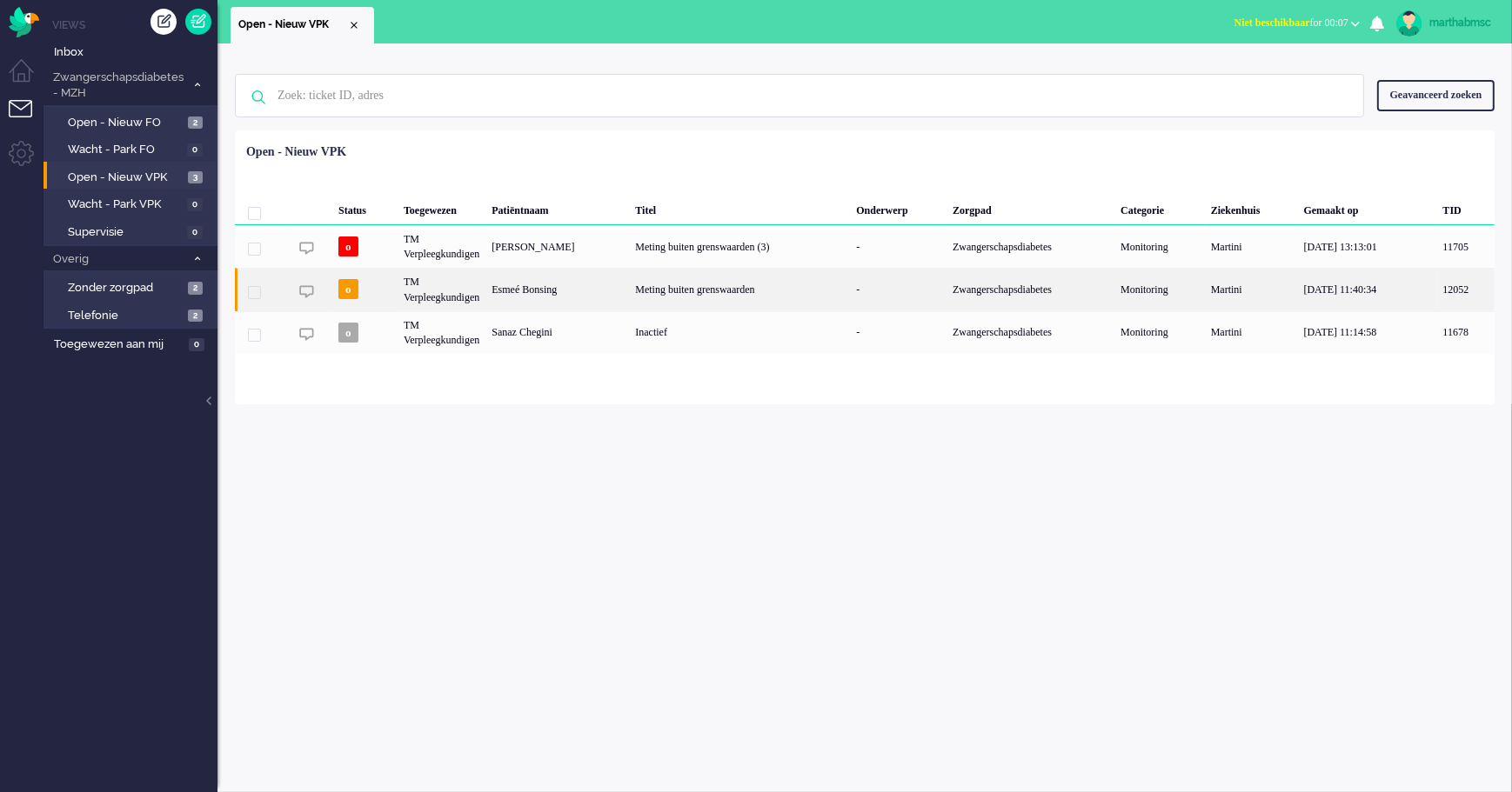
click at [541, 291] on div "Esmeé Bonsing" at bounding box center [557, 289] width 144 height 43
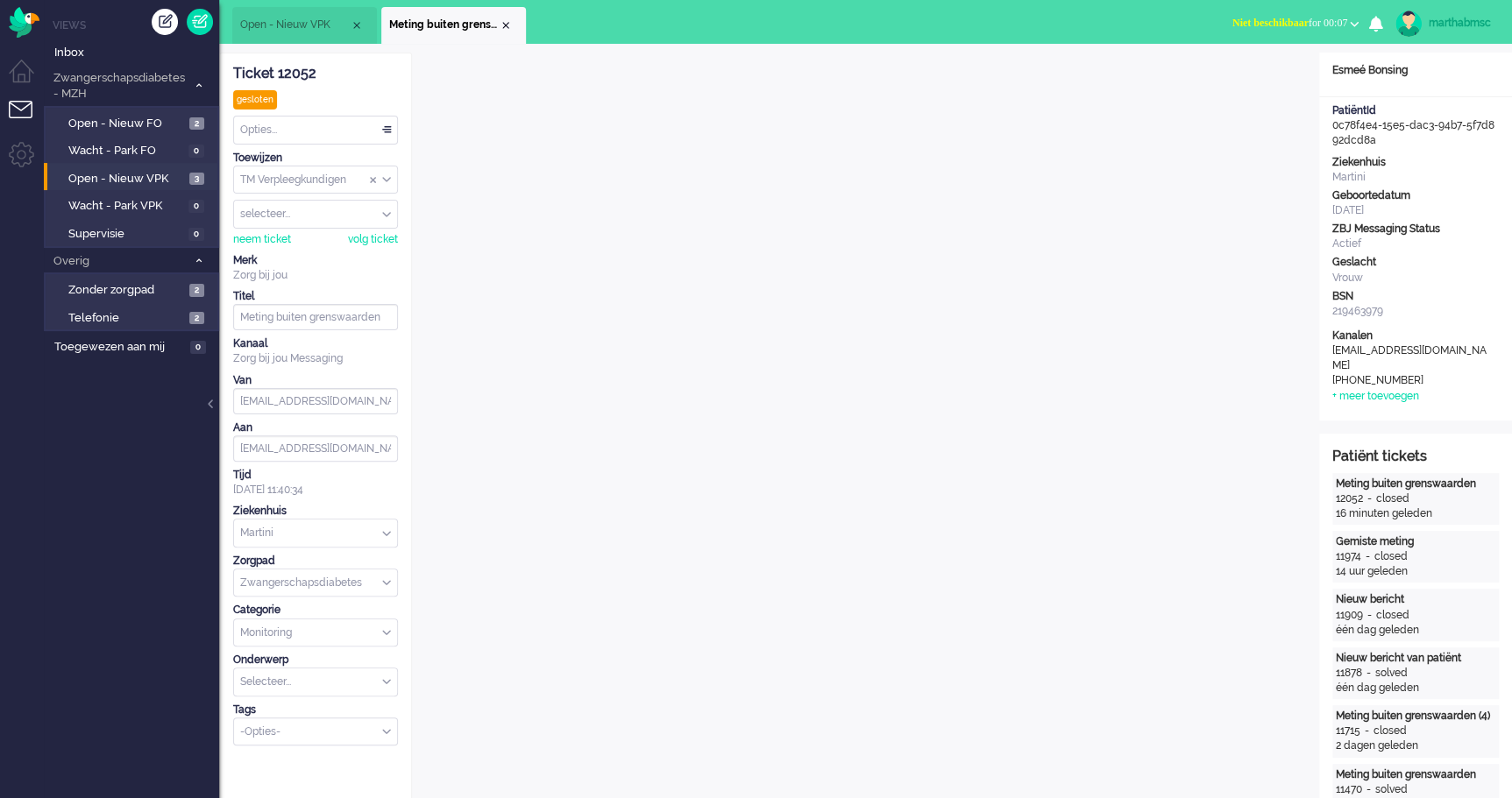
scroll to position [43, 0]
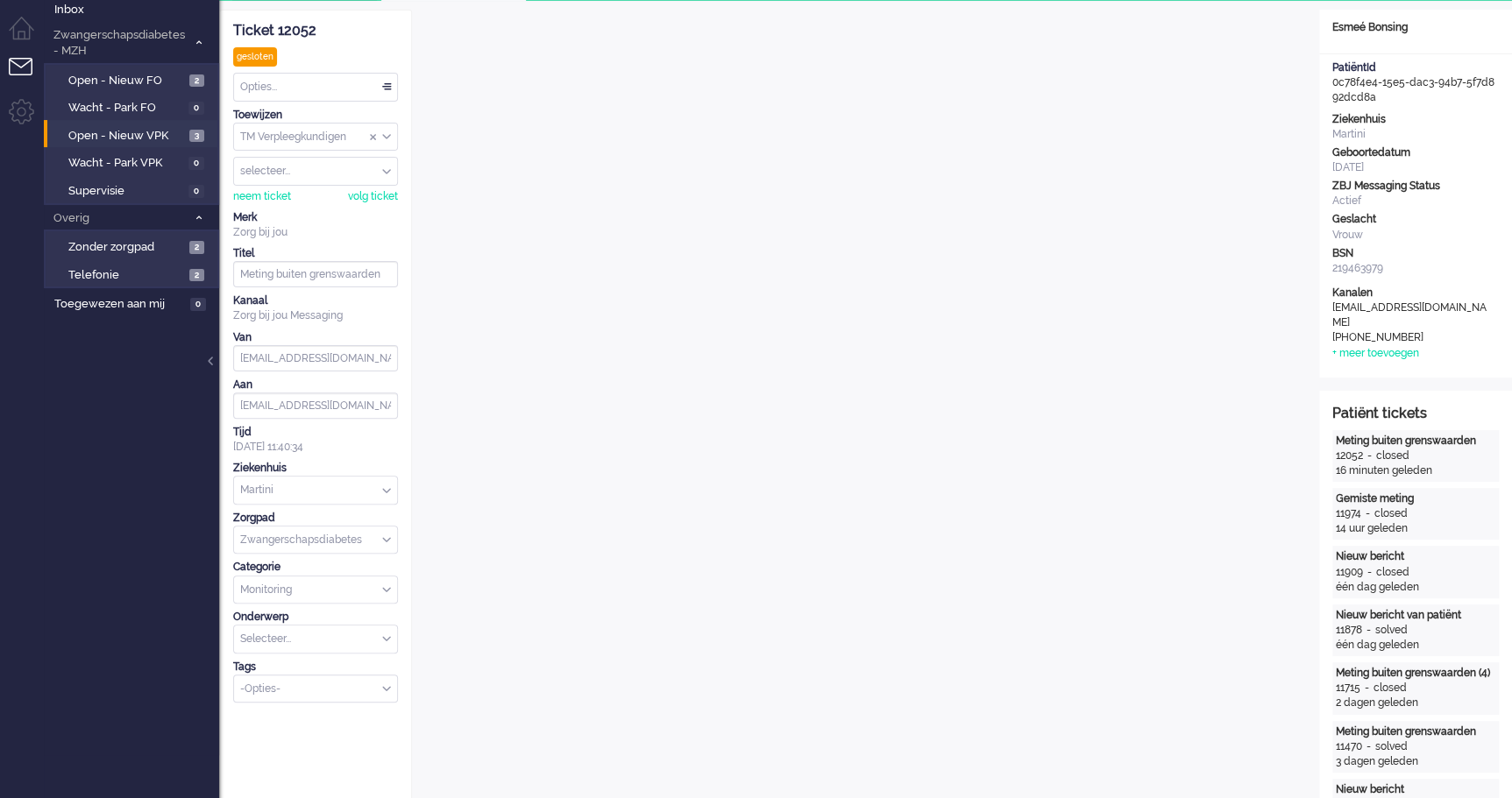
click at [390, 83] on div "Opties..." at bounding box center [315, 87] width 163 height 27
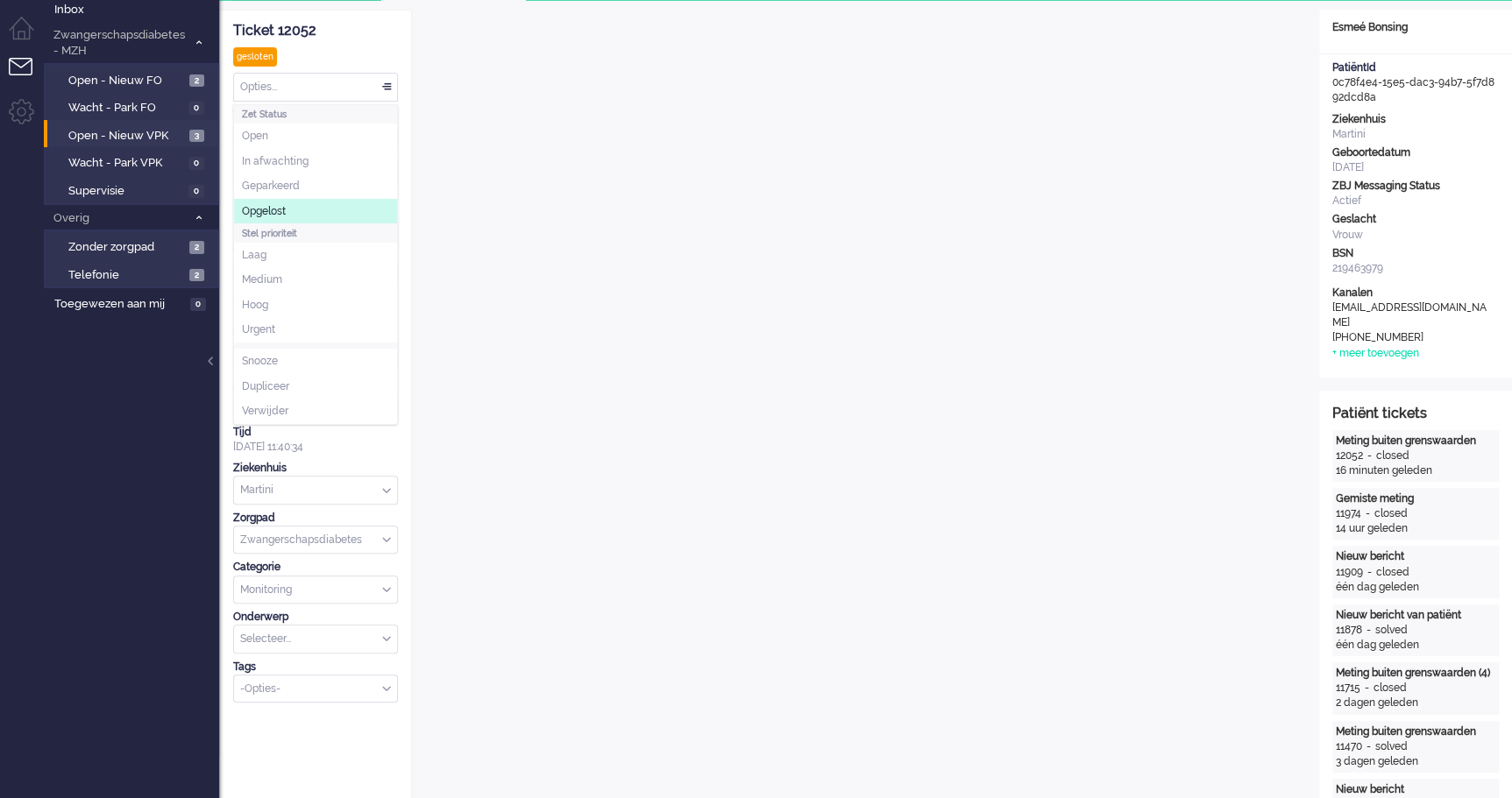
click at [293, 208] on li "Opgelost" at bounding box center [315, 212] width 163 height 26
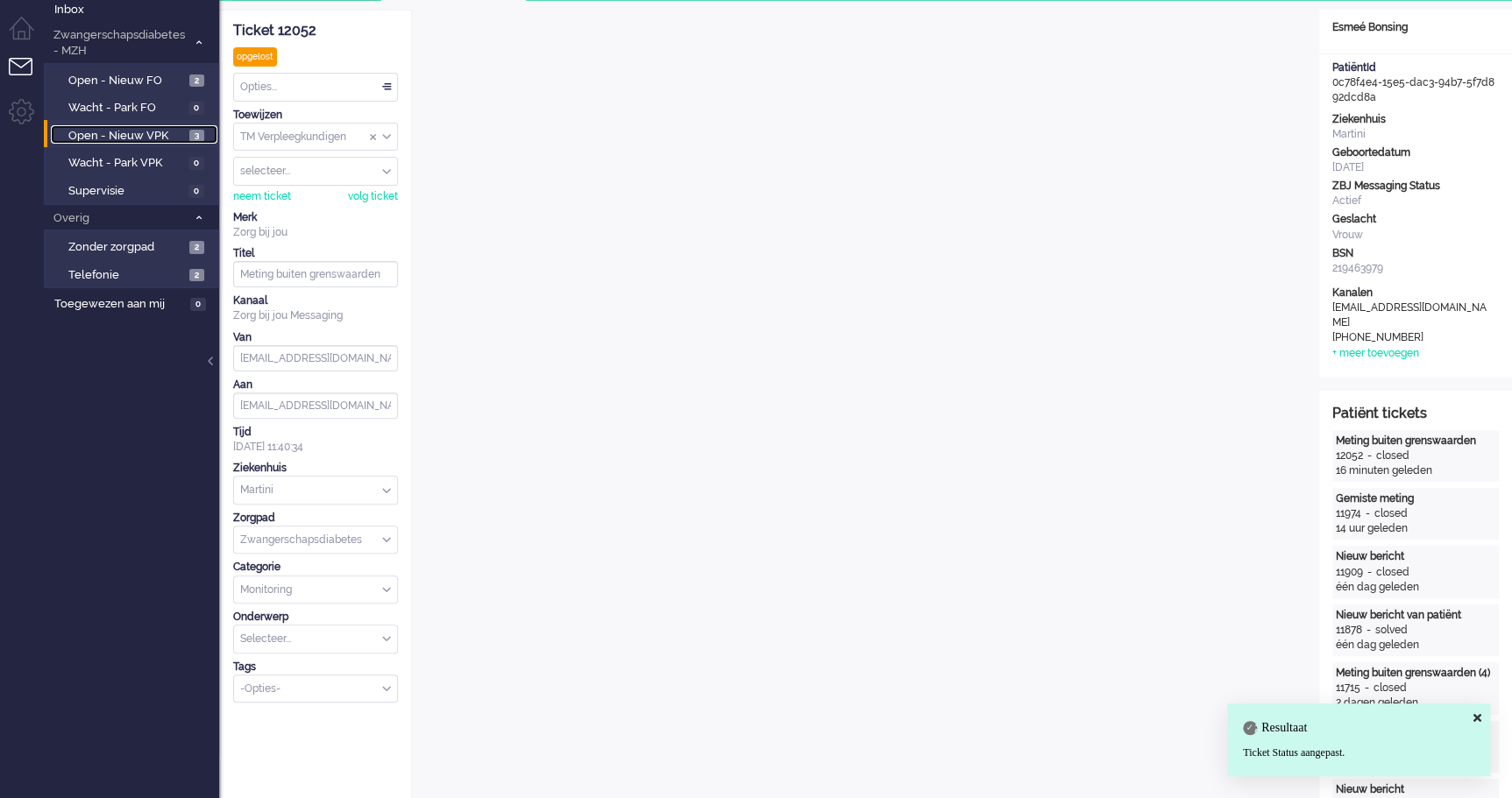
click at [138, 135] on span "Open - Nieuw VPK" at bounding box center [126, 136] width 117 height 17
